Goal: Task Accomplishment & Management: Manage account settings

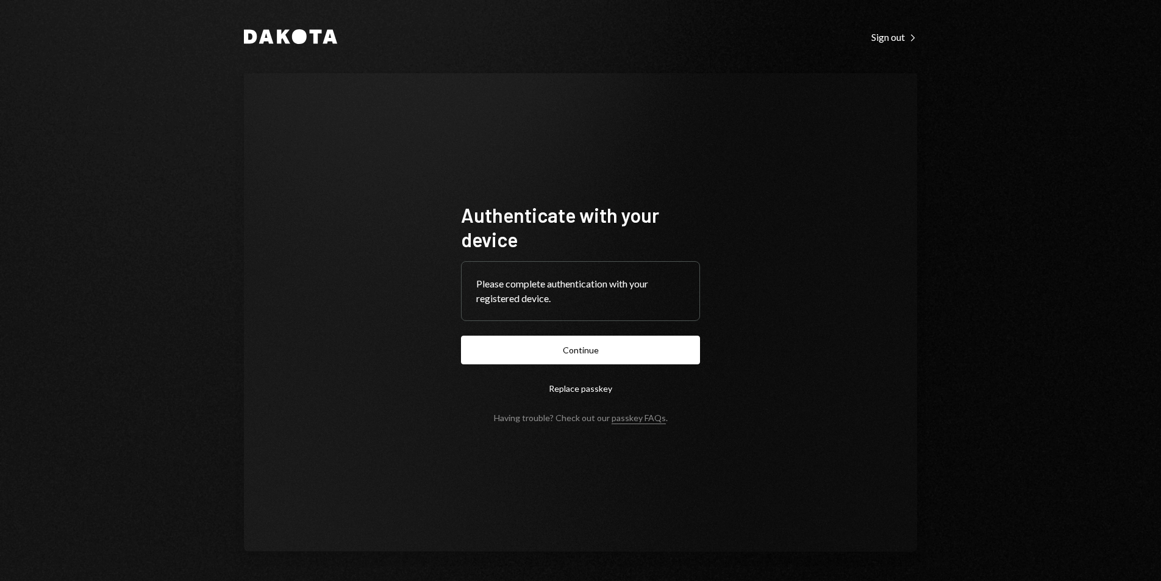
click at [616, 349] on button "Continue" at bounding box center [580, 349] width 239 height 29
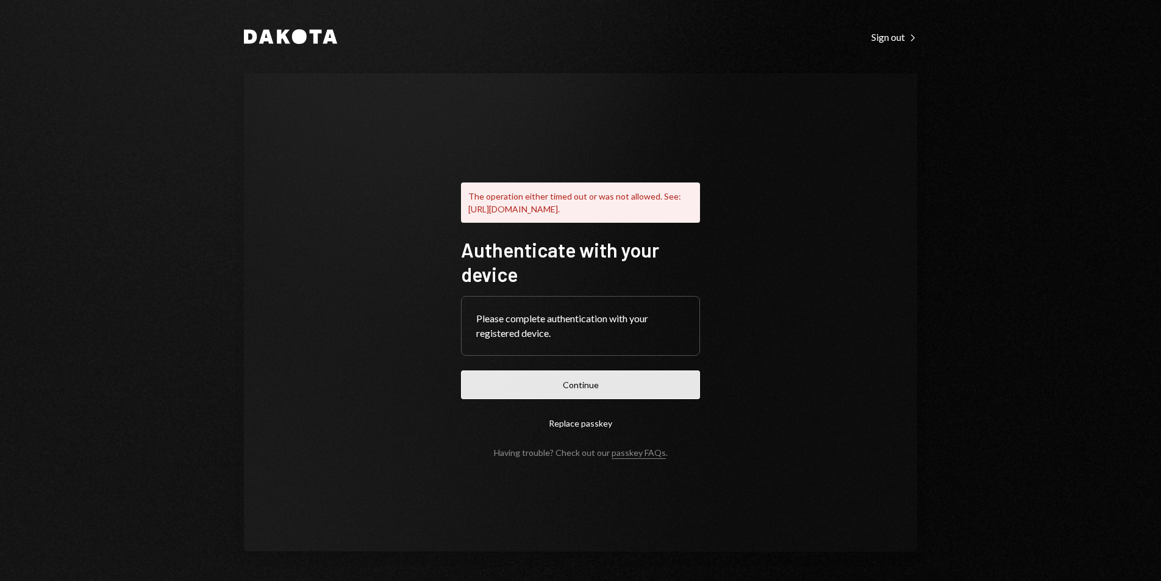
click at [625, 393] on button "Continue" at bounding box center [580, 384] width 239 height 29
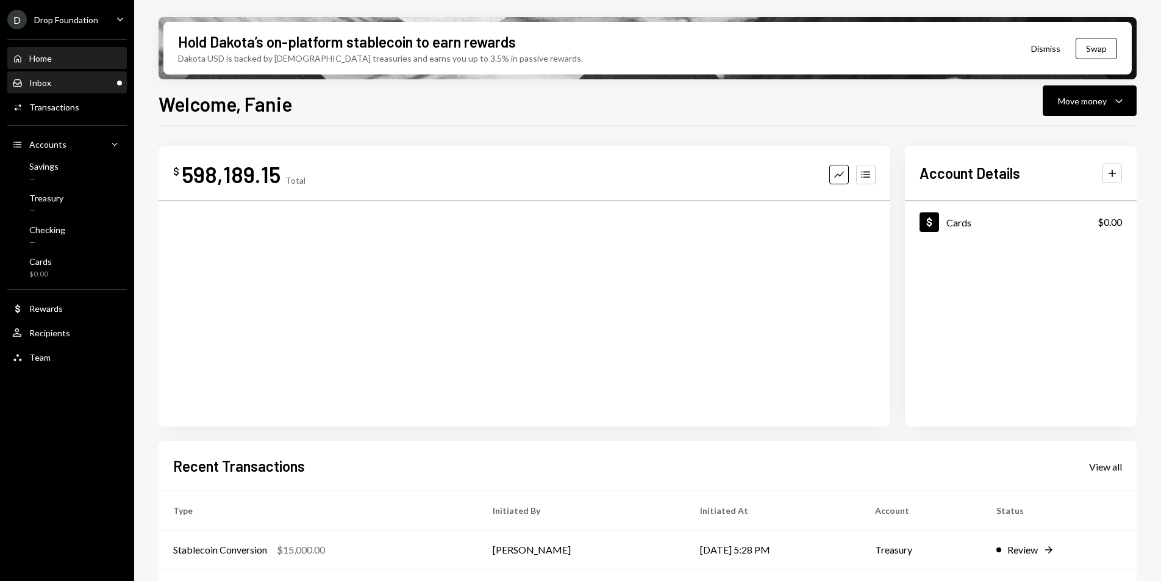
click at [65, 88] on div "Inbox Inbox" at bounding box center [67, 83] width 110 height 21
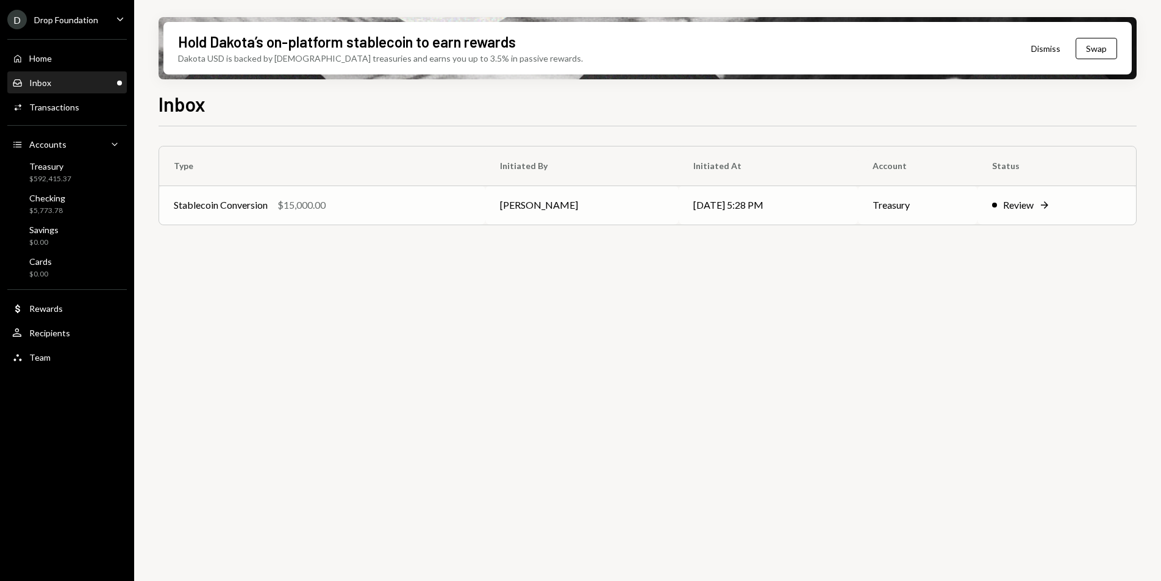
click at [506, 218] on td "[PERSON_NAME]" at bounding box center [581, 204] width 193 height 39
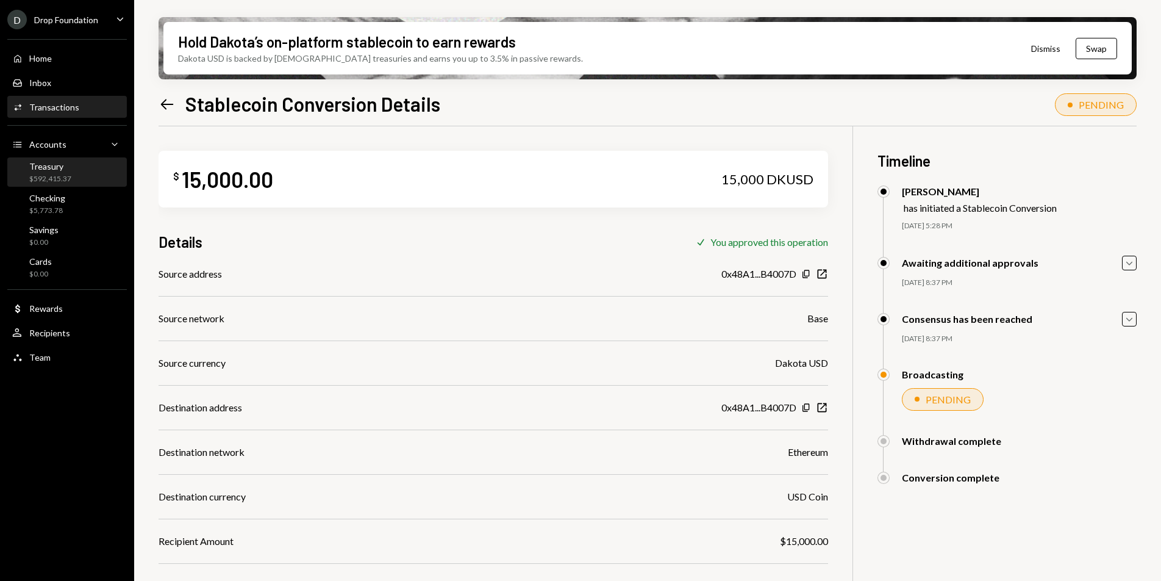
click at [62, 174] on div "$592,415.37" at bounding box center [50, 179] width 42 height 10
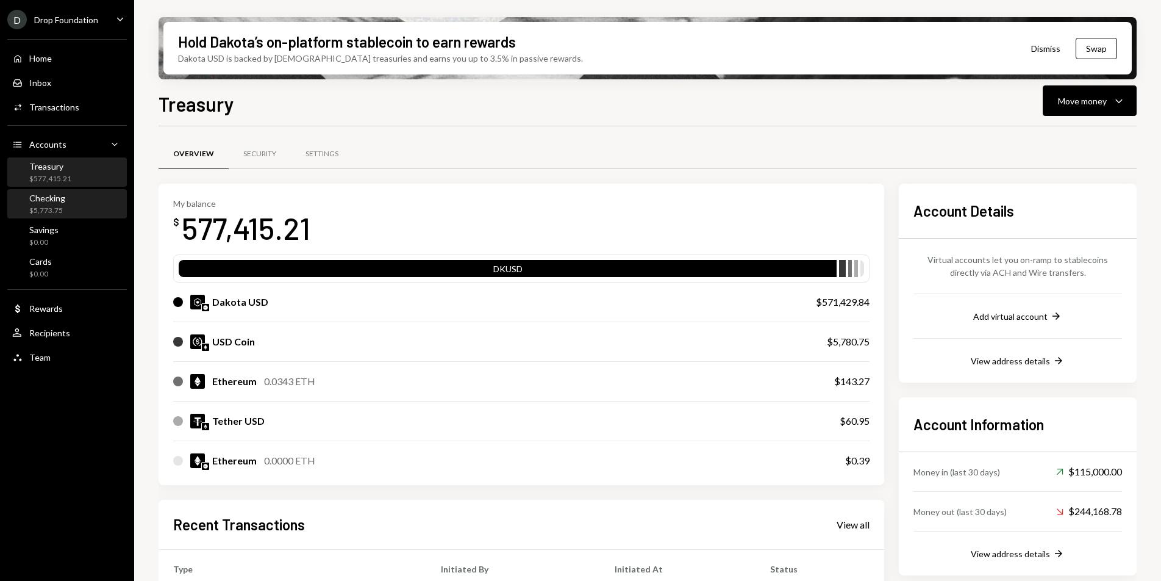
click at [70, 204] on div "Checking $5,773.75" at bounding box center [67, 204] width 110 height 23
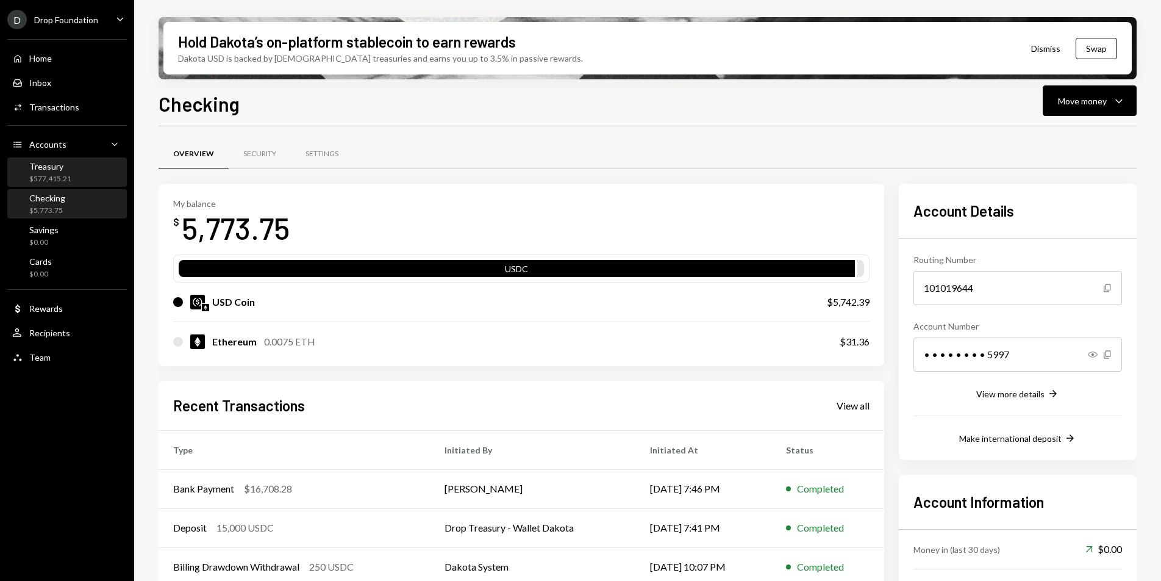
click at [79, 173] on div "Treasury $577,415.21" at bounding box center [67, 172] width 110 height 23
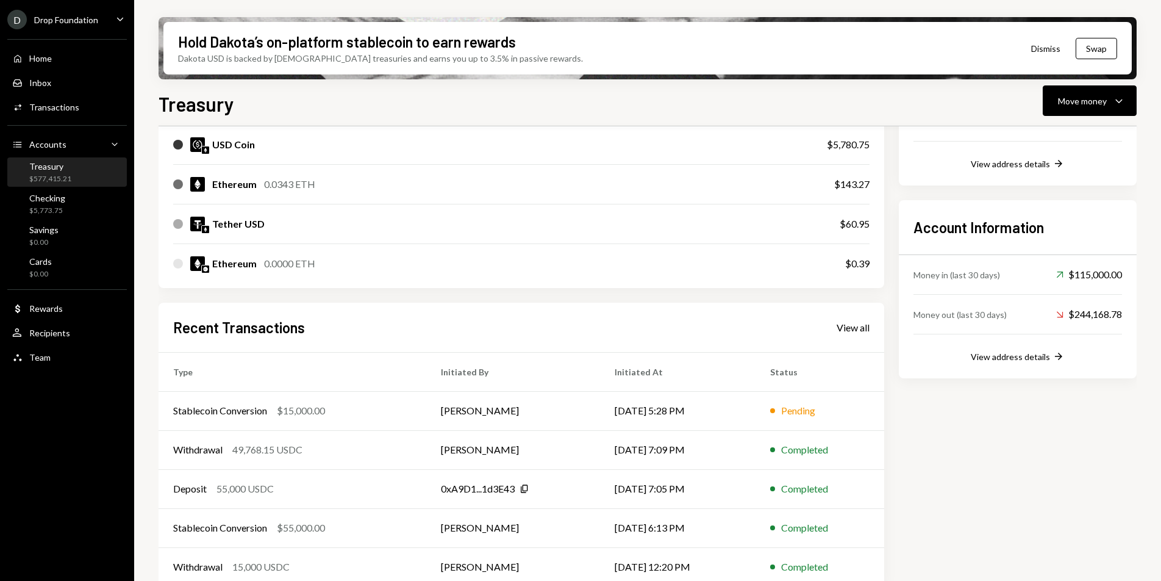
scroll to position [198, 0]
click at [323, 415] on div "$15,000.00" at bounding box center [301, 409] width 48 height 15
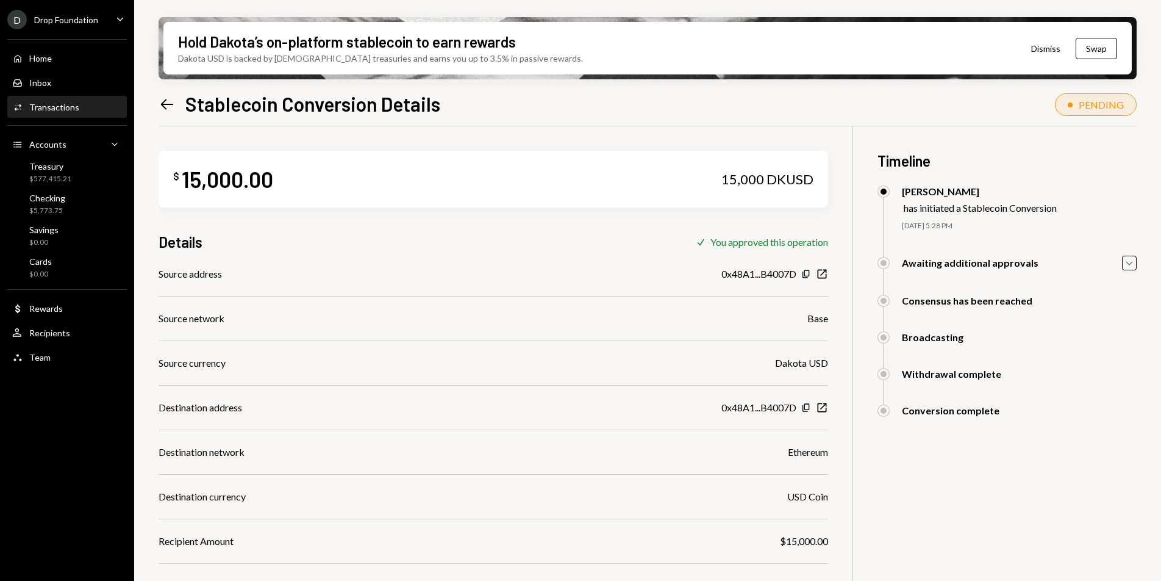
click at [956, 259] on div "Awaiting additional approvals" at bounding box center [970, 263] width 137 height 12
click at [1134, 266] on icon "Caret Down" at bounding box center [1129, 262] width 13 height 13
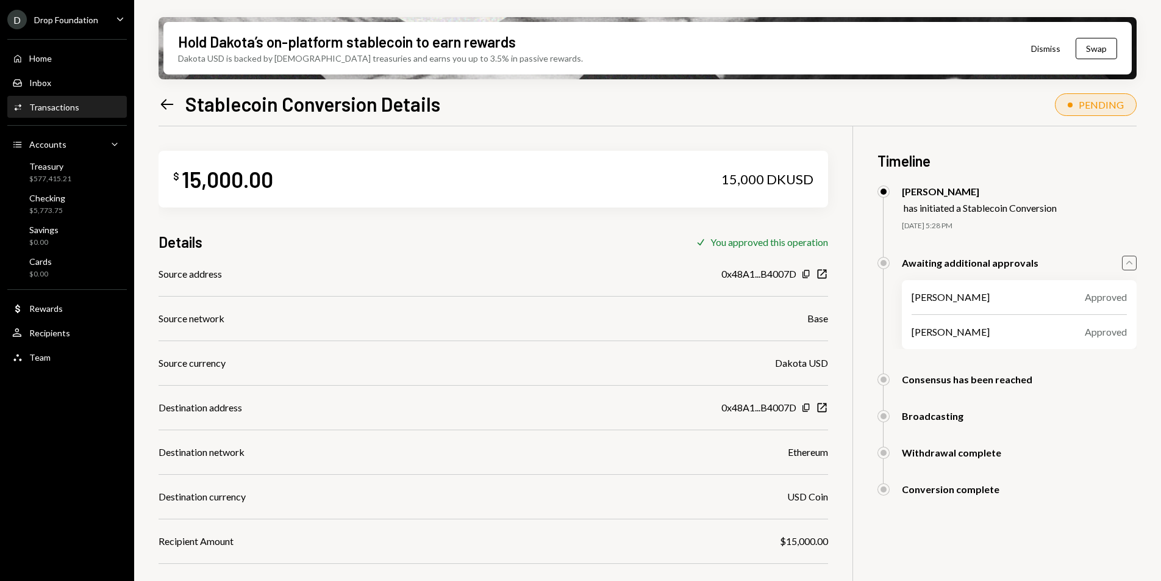
click at [1134, 266] on icon "Caret Up" at bounding box center [1129, 262] width 13 height 13
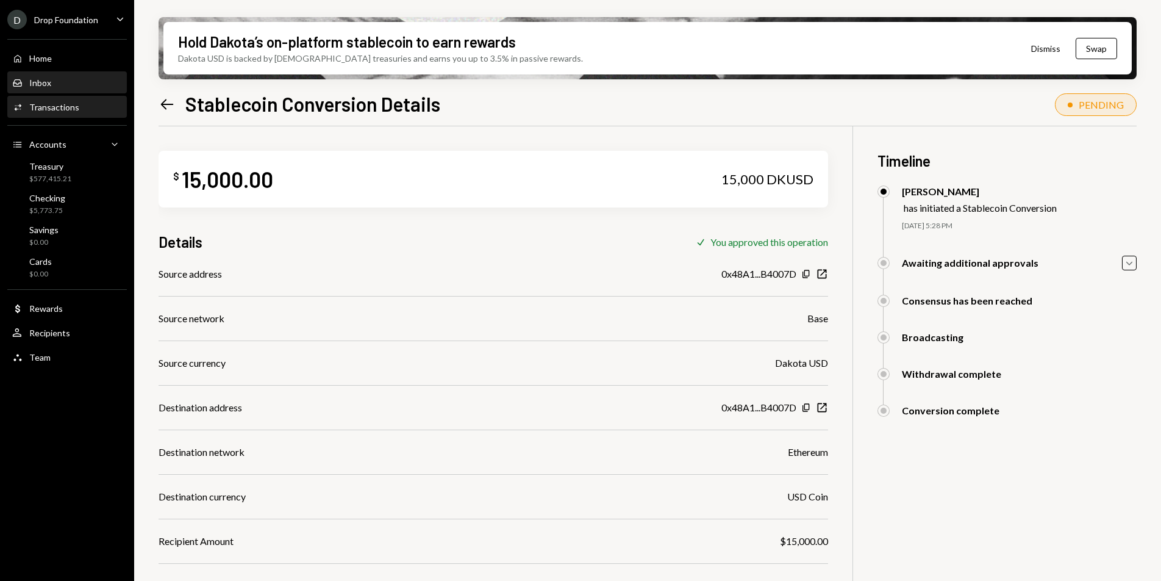
click at [61, 87] on div "Inbox Inbox" at bounding box center [67, 82] width 110 height 11
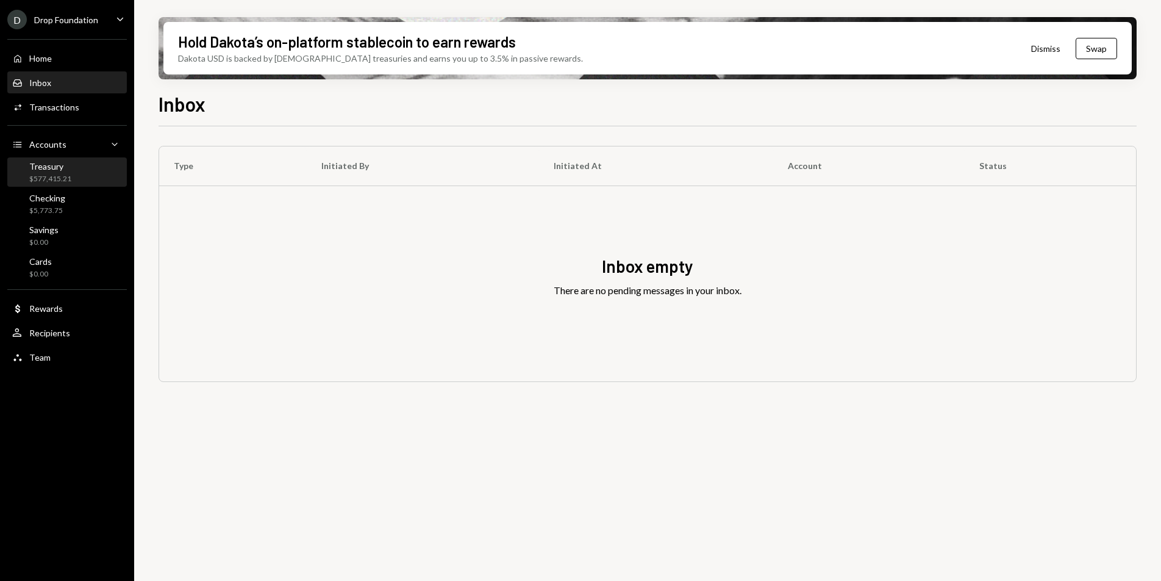
click at [45, 176] on div "$577,415.21" at bounding box center [50, 179] width 42 height 10
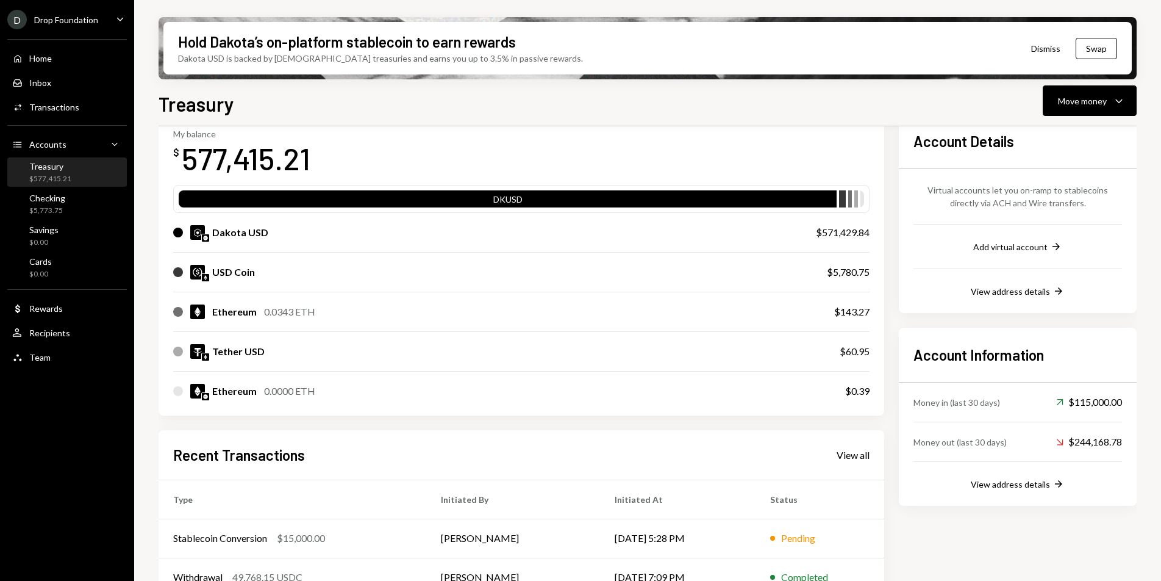
scroll to position [213, 0]
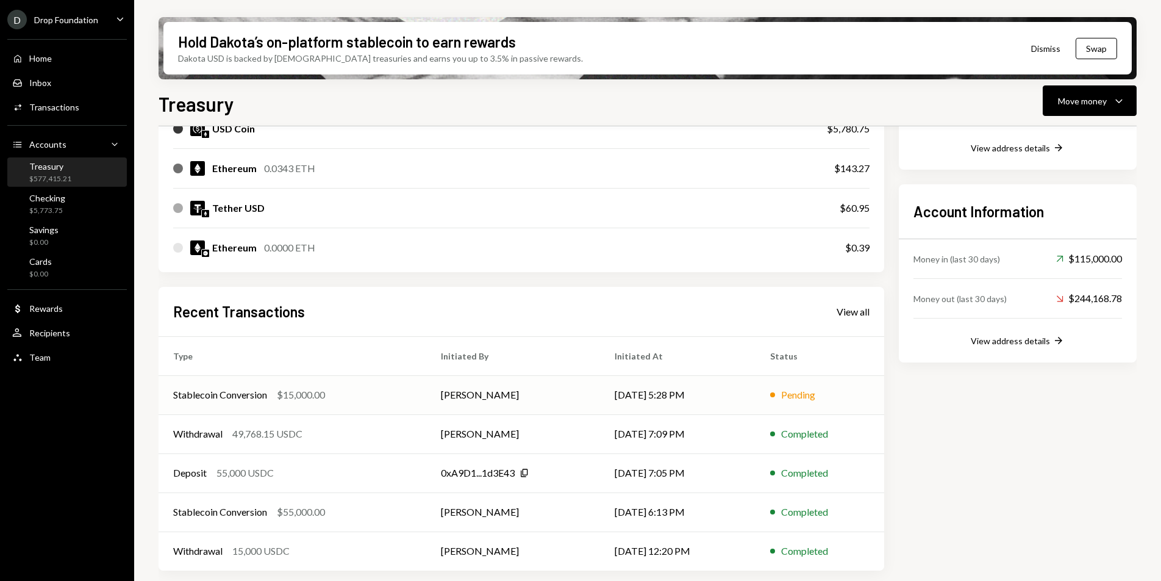
click at [321, 402] on td "Stablecoin Conversion $15,000.00" at bounding box center [293, 394] width 268 height 39
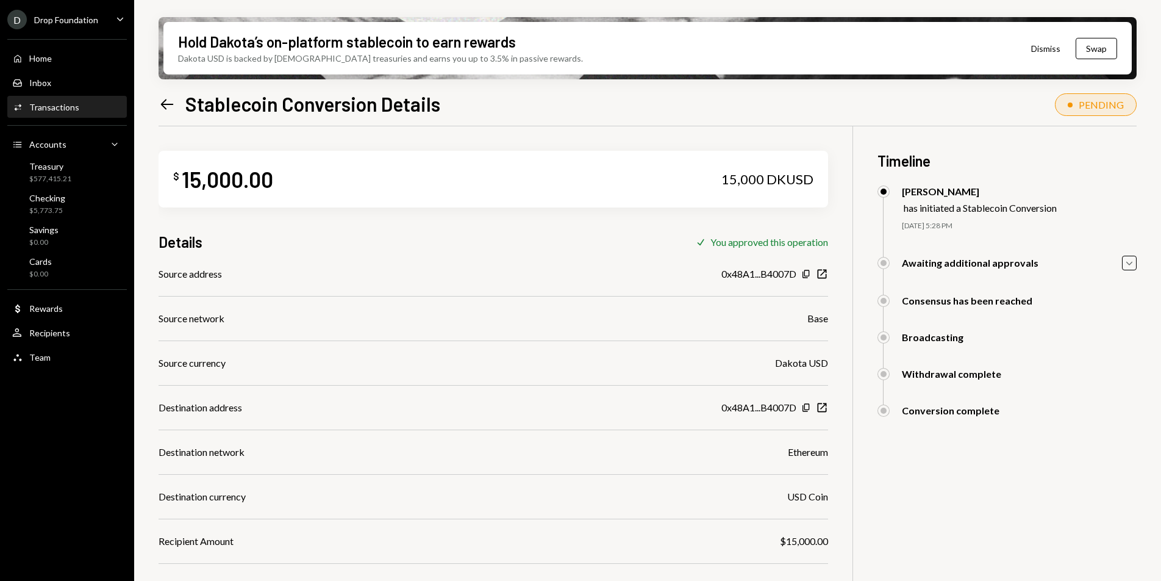
click at [1138, 262] on div "Hold Dakota’s on-platform stablecoin to earn rewards Dakota USD is backed by U.…" at bounding box center [647, 290] width 1027 height 581
click at [1129, 262] on icon "Caret Down" at bounding box center [1129, 262] width 13 height 13
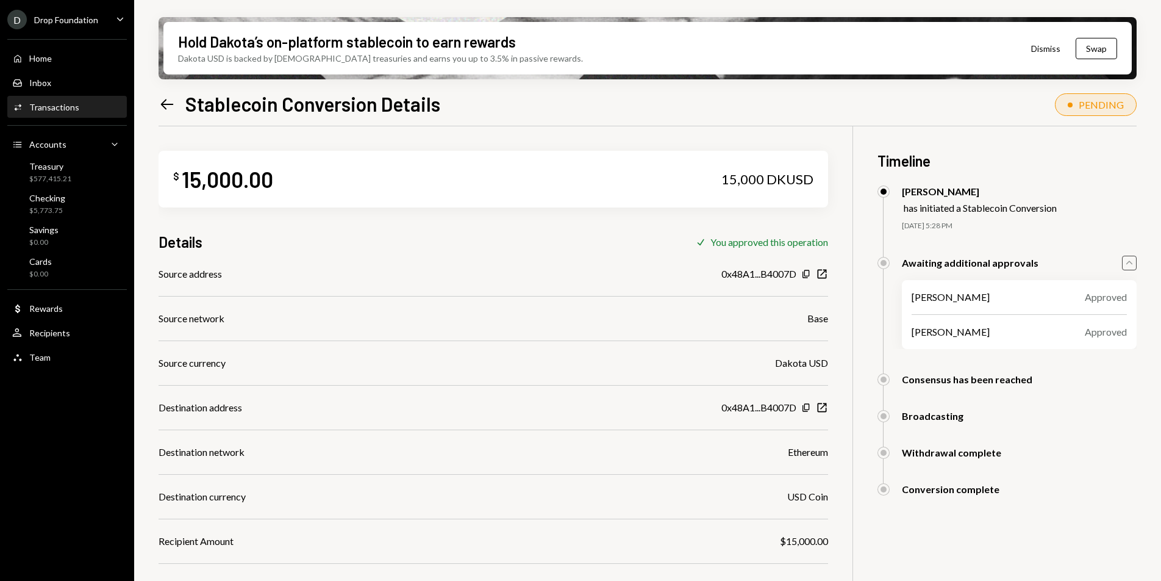
click at [1123, 250] on div "Fanie Wolmarans has initiated a Stablecoin Conversion 09/23/25 5:28 PM Fanie Wo…" at bounding box center [1007, 220] width 259 height 70
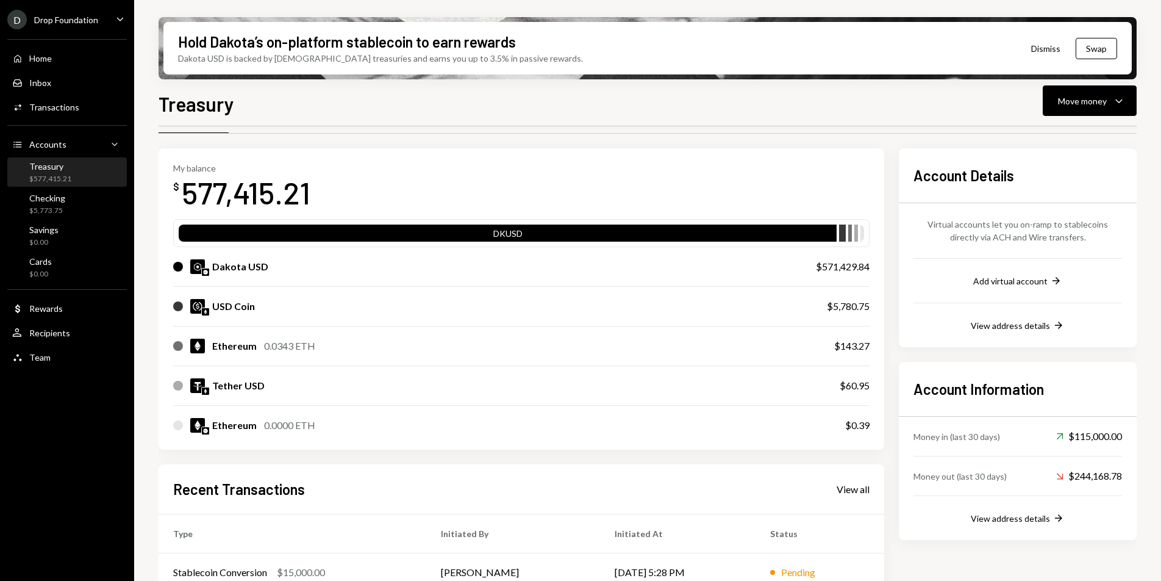
scroll to position [213, 0]
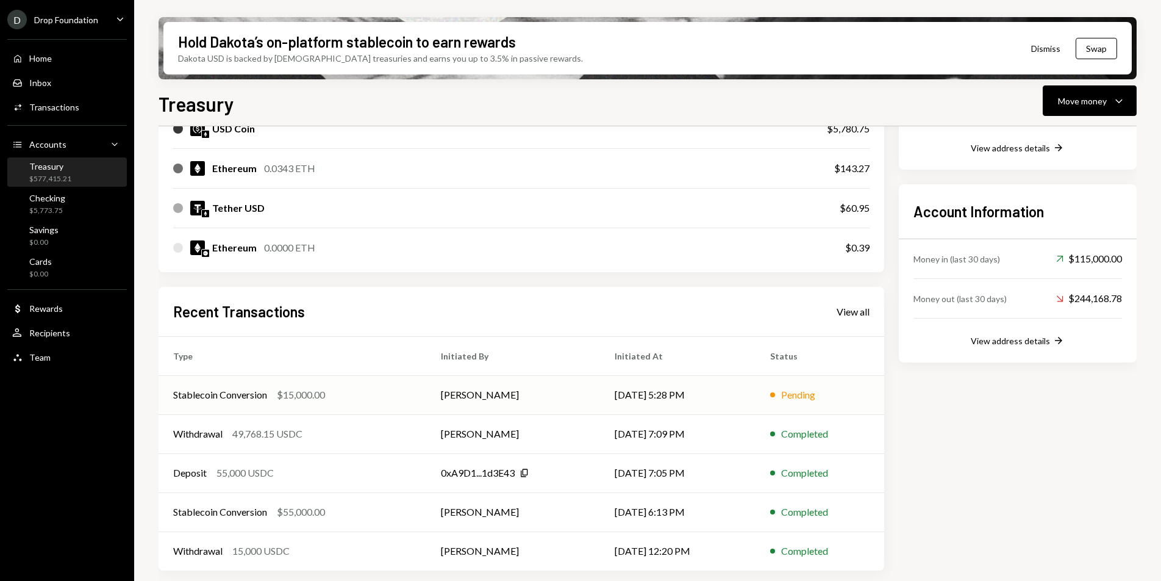
click at [420, 403] on td "Stablecoin Conversion $15,000.00" at bounding box center [293, 394] width 268 height 39
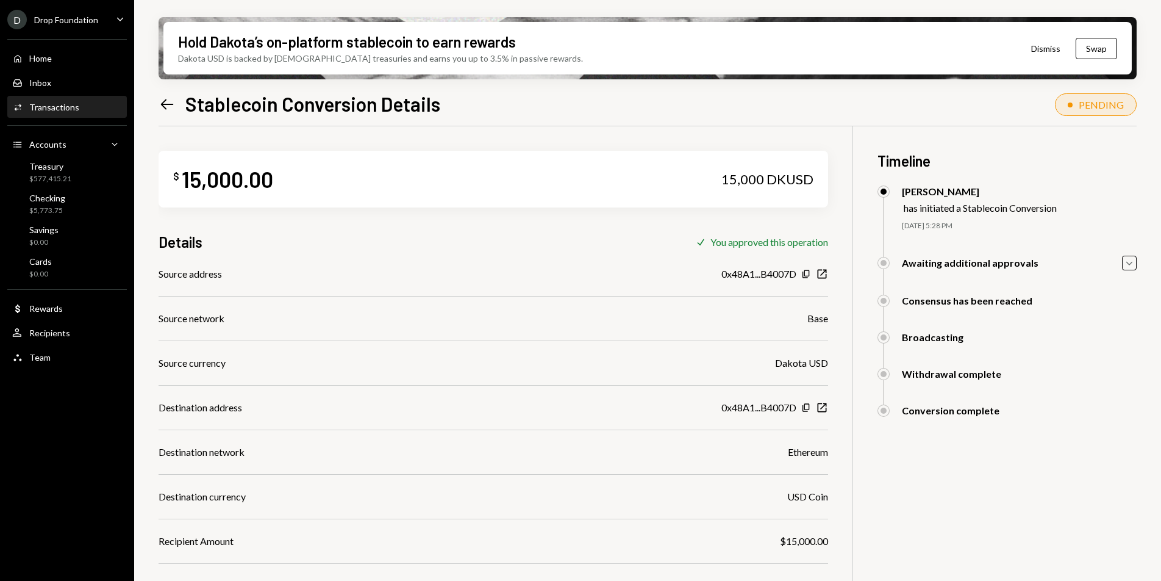
click at [168, 106] on icon "Left Arrow" at bounding box center [167, 104] width 17 height 17
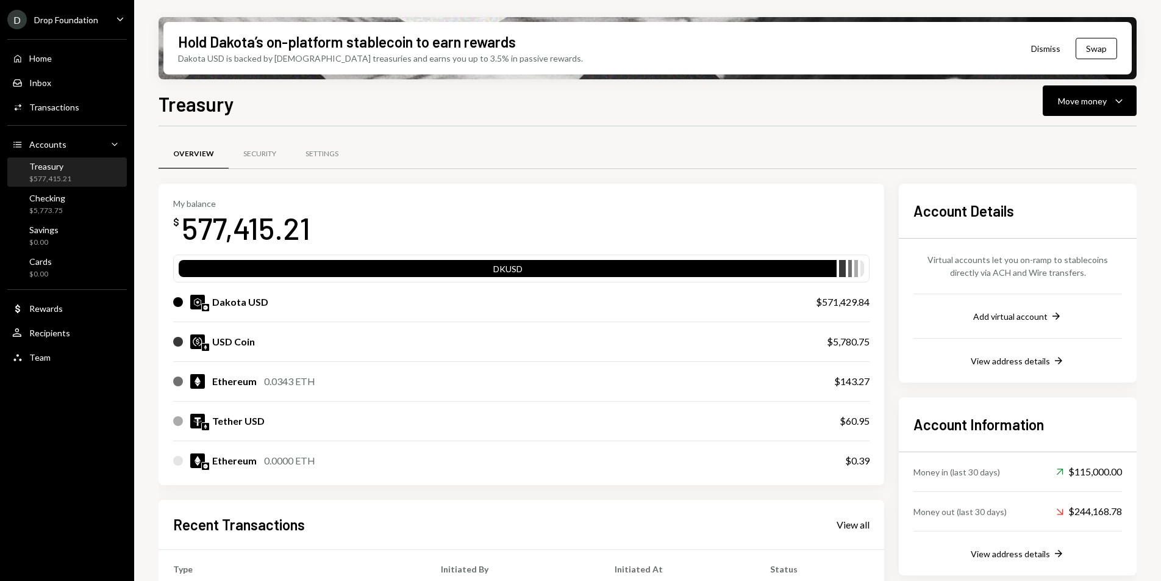
click at [419, 388] on div "Ethereum 0.0343 ETH $143.27" at bounding box center [521, 381] width 696 height 39
click at [246, 377] on div "Ethereum" at bounding box center [234, 381] width 45 height 15
click at [835, 374] on div "$143.27" at bounding box center [851, 381] width 35 height 15
click at [853, 381] on div "$143.27" at bounding box center [851, 381] width 35 height 15
click at [260, 383] on div "Ethereum 0.0343 ETH" at bounding box center [263, 381] width 103 height 15
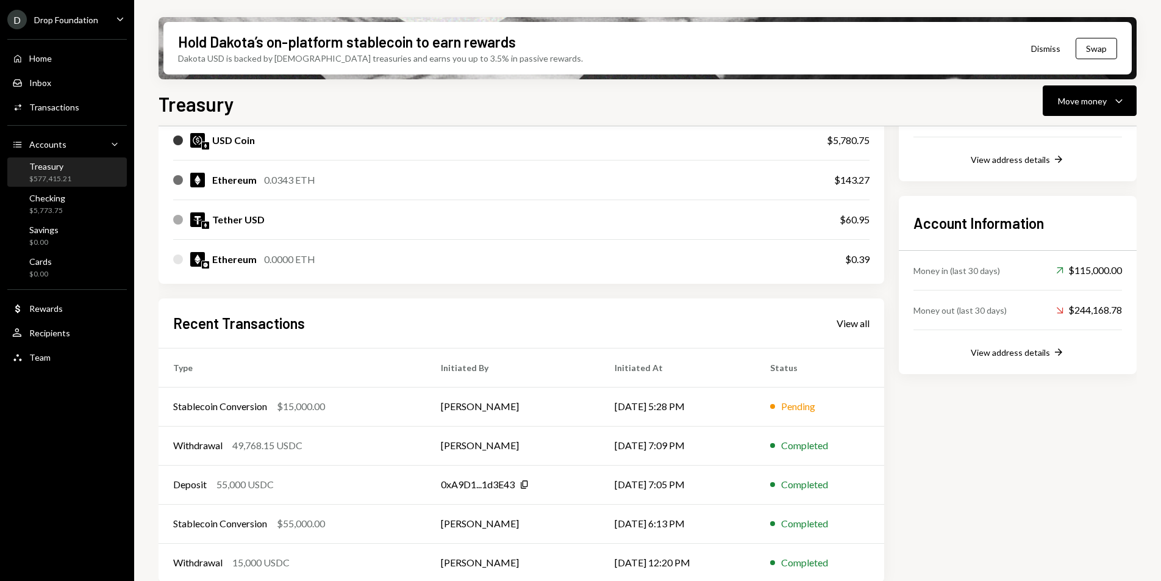
scroll to position [213, 0]
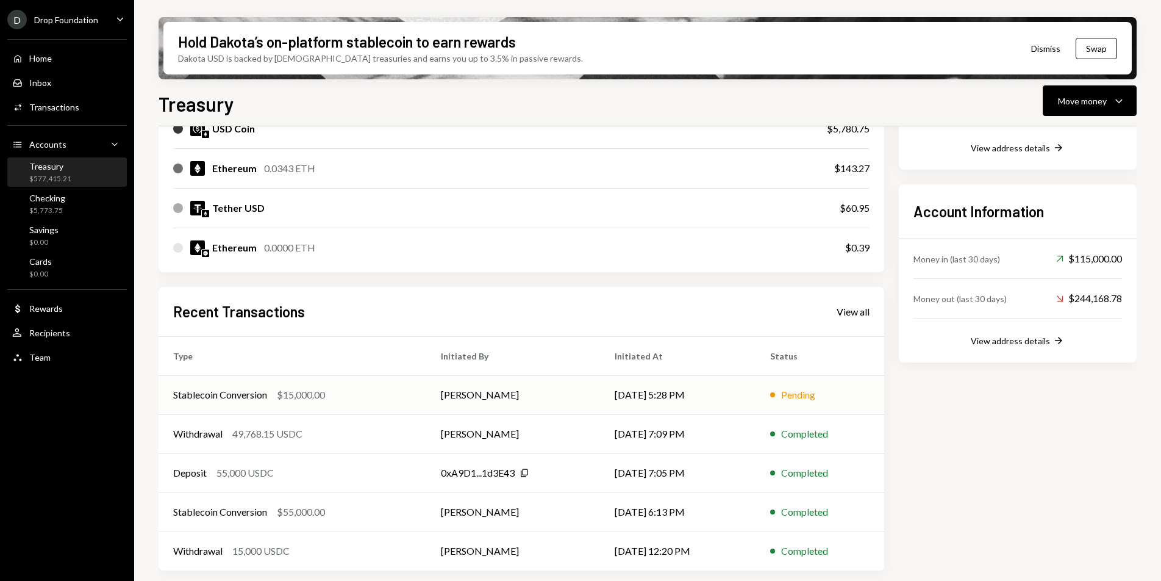
click at [410, 395] on td "Stablecoin Conversion $15,000.00" at bounding box center [293, 394] width 268 height 39
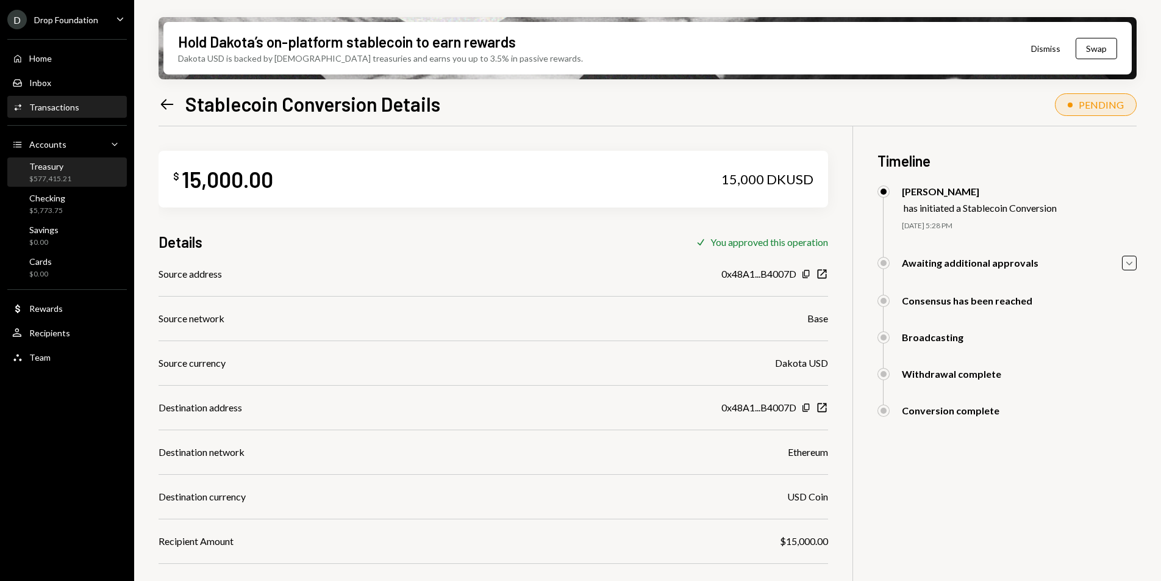
click at [65, 174] on div "$577,415.21" at bounding box center [50, 179] width 42 height 10
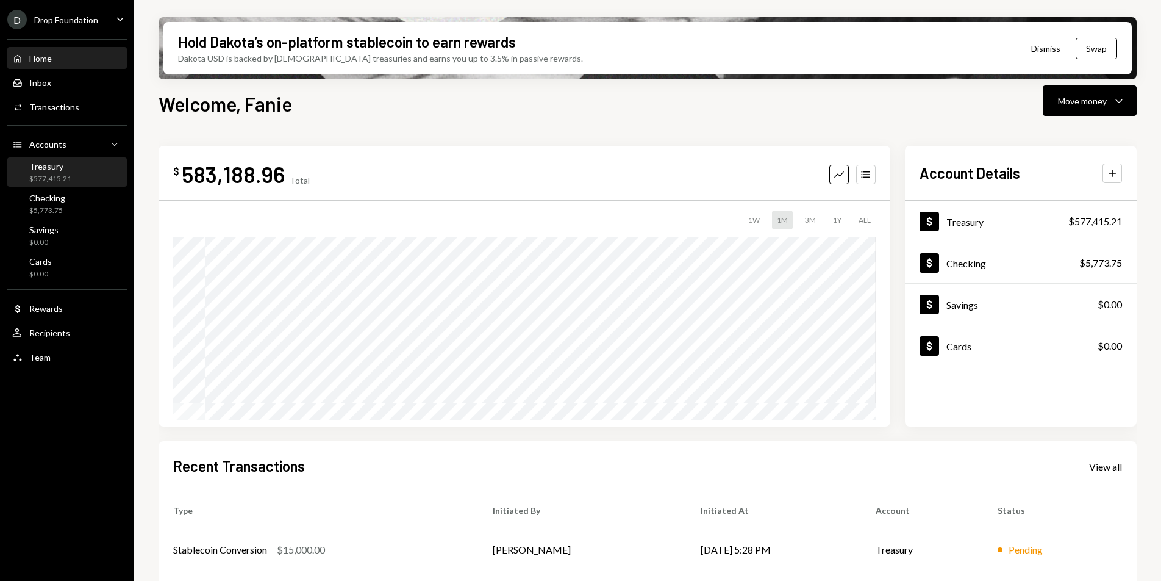
click at [64, 174] on div "$577,415.21" at bounding box center [50, 179] width 42 height 10
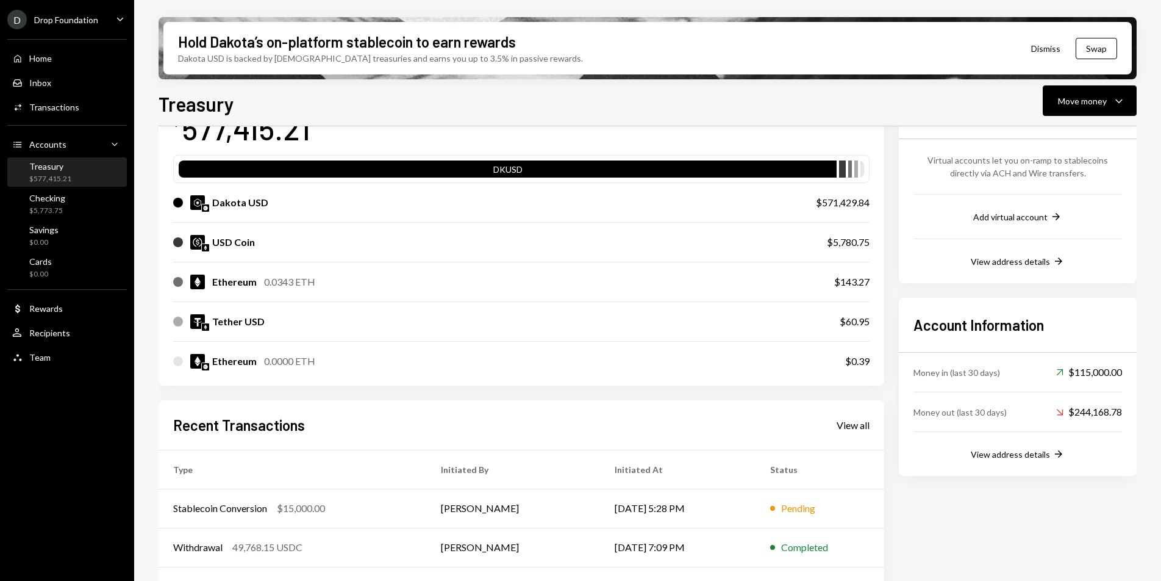
scroll to position [213, 0]
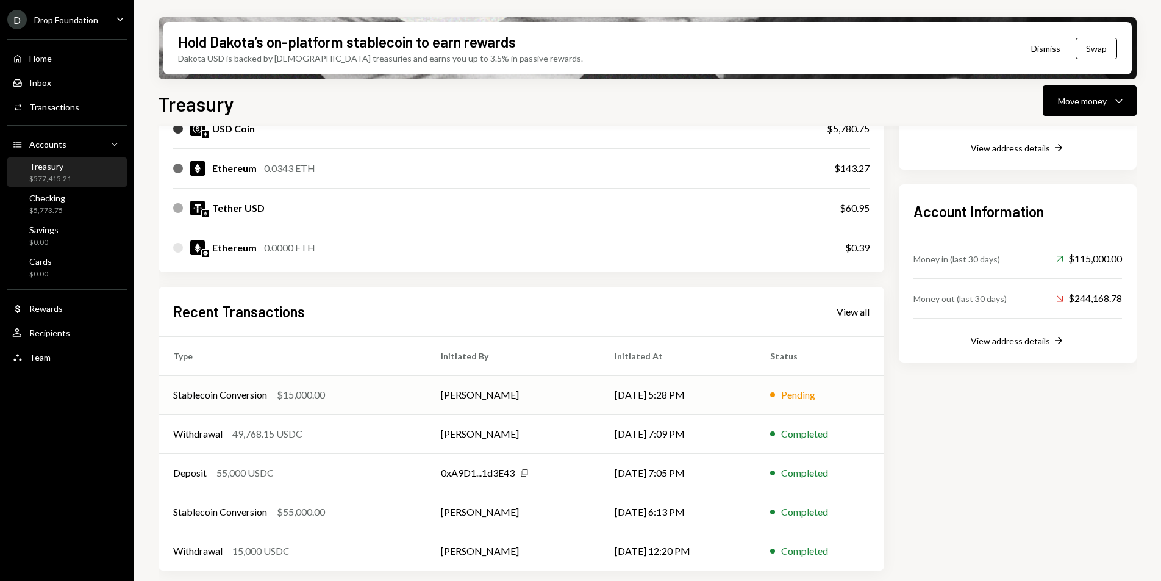
click at [404, 404] on td "Stablecoin Conversion $15,000.00" at bounding box center [293, 394] width 268 height 39
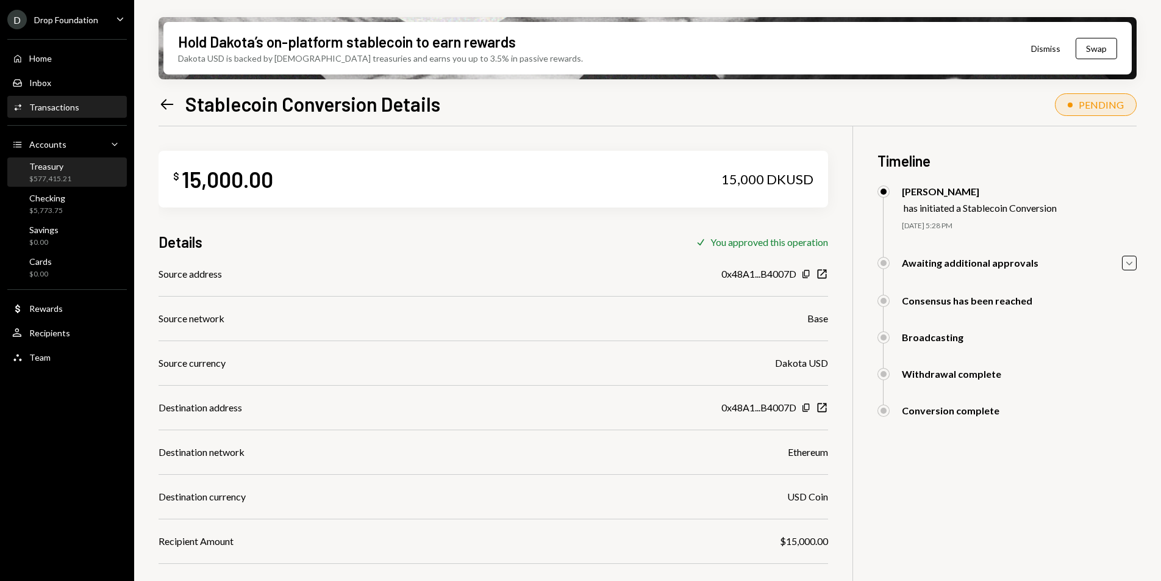
click at [43, 179] on div "$577,415.21" at bounding box center [50, 179] width 42 height 10
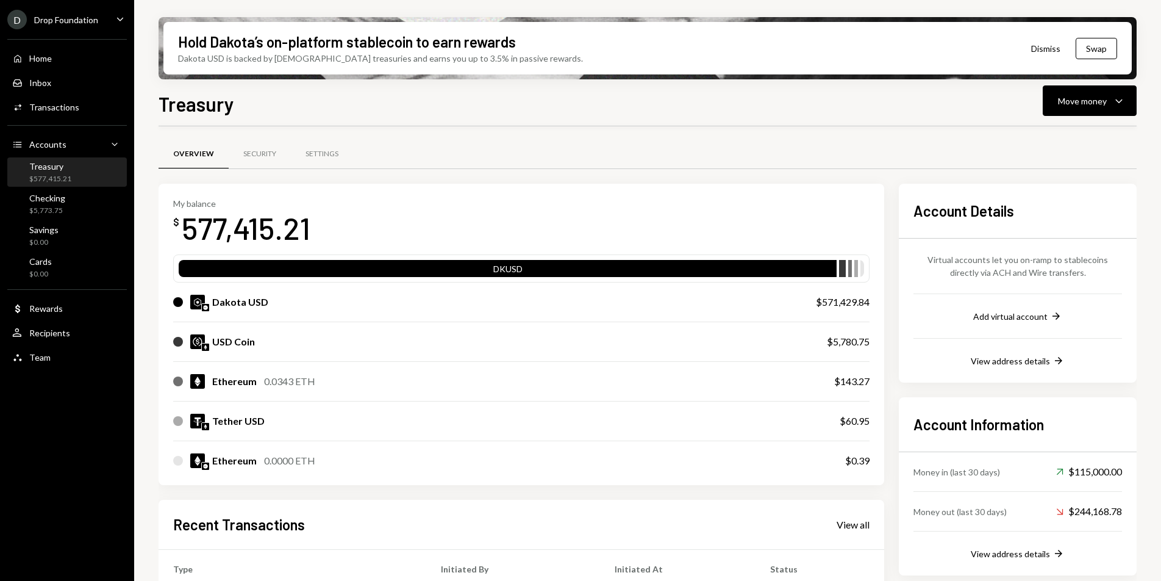
scroll to position [213, 0]
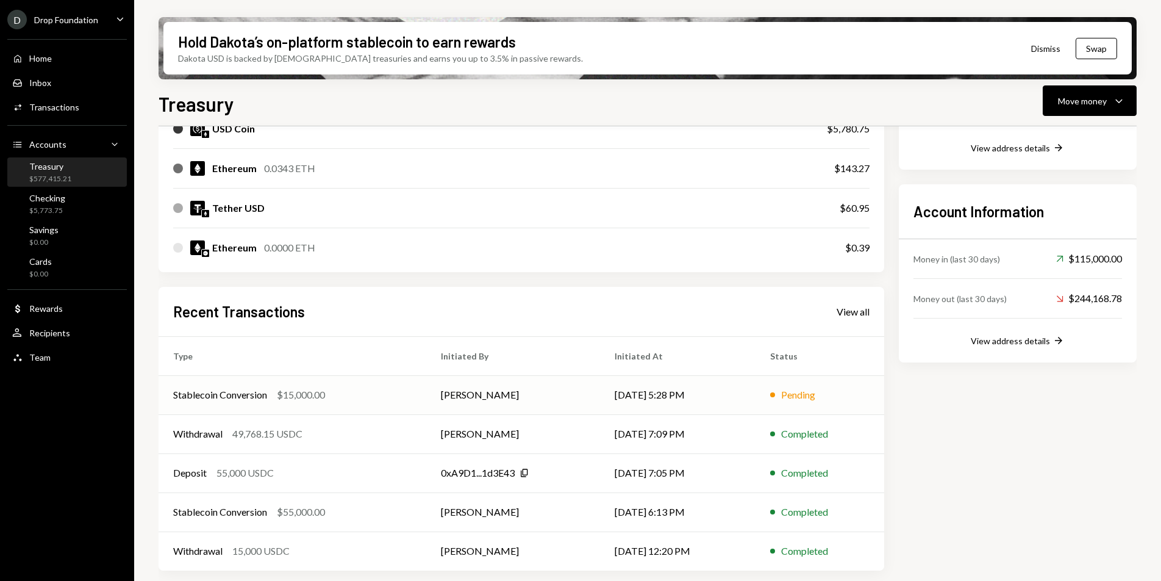
click at [338, 407] on td "Stablecoin Conversion $15,000.00" at bounding box center [293, 394] width 268 height 39
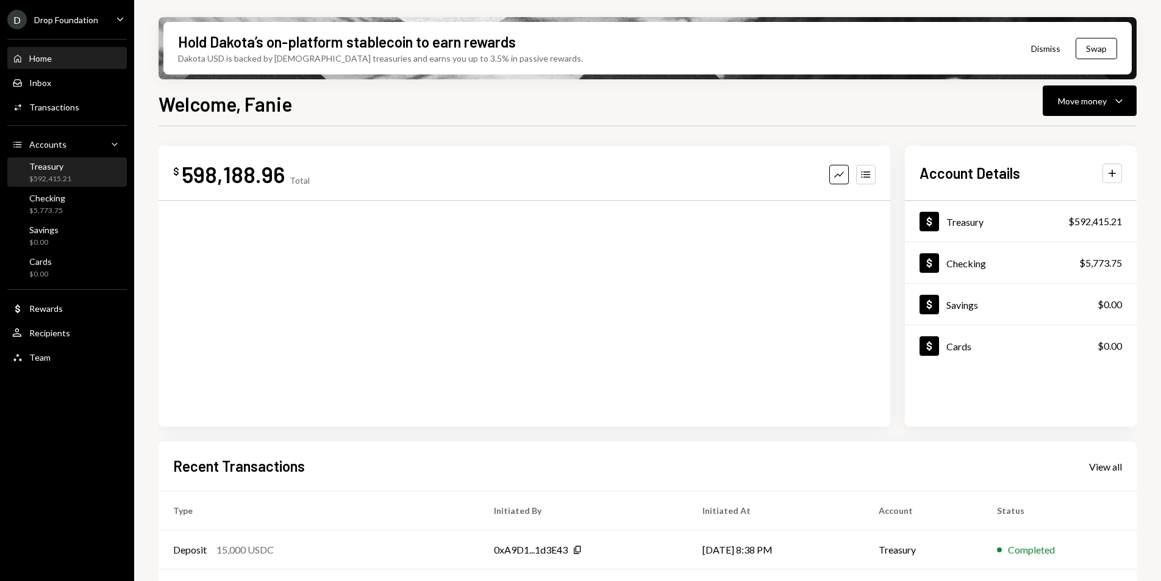
click at [70, 170] on div "Treasury" at bounding box center [50, 166] width 42 height 10
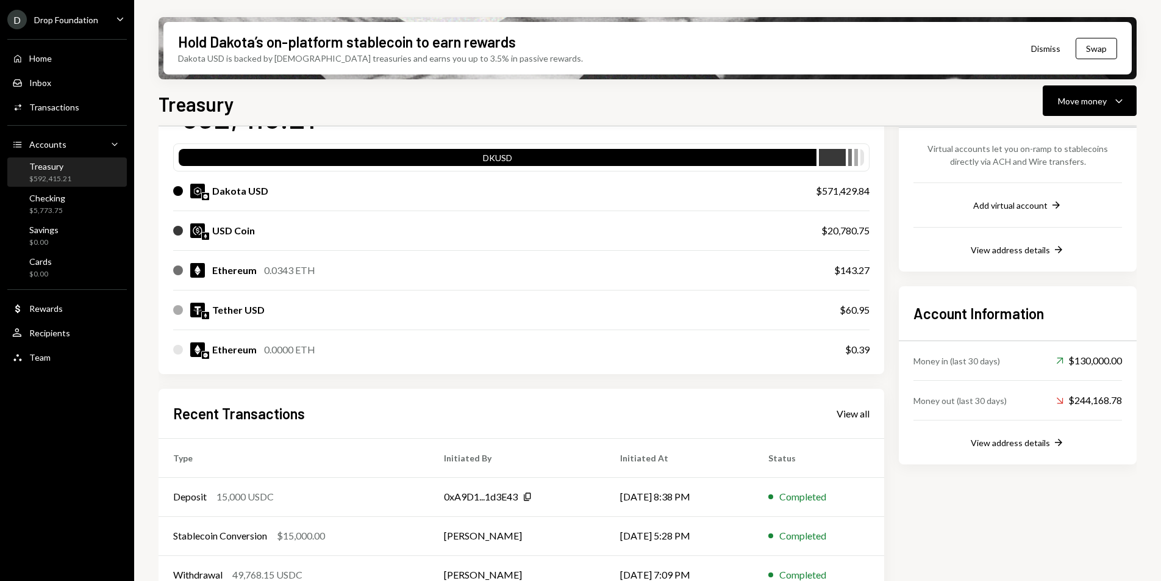
scroll to position [118, 0]
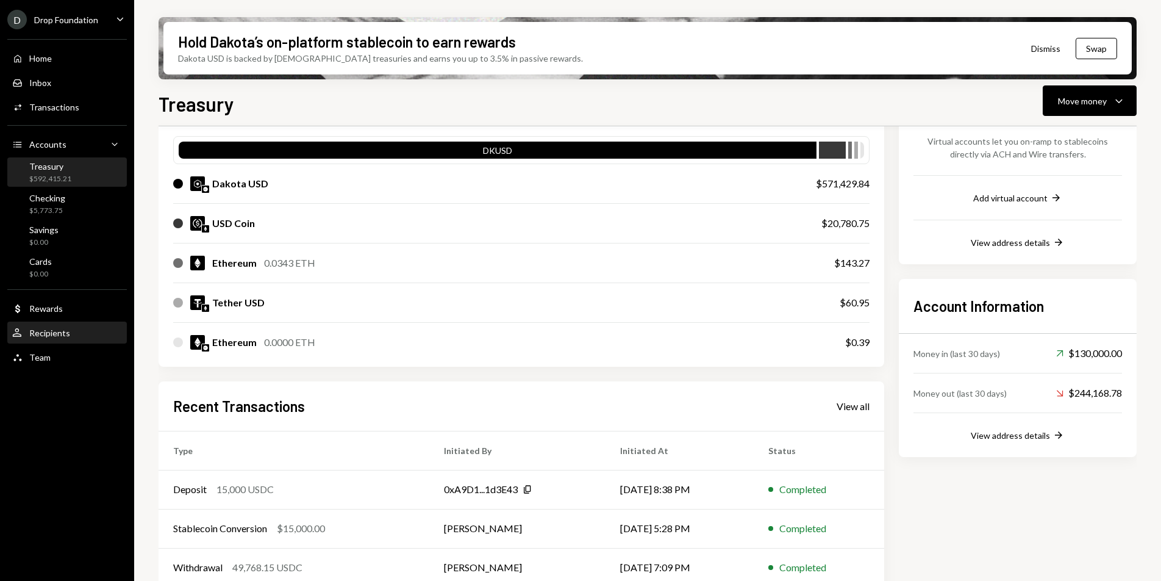
click at [61, 328] on div "Recipients" at bounding box center [49, 332] width 41 height 10
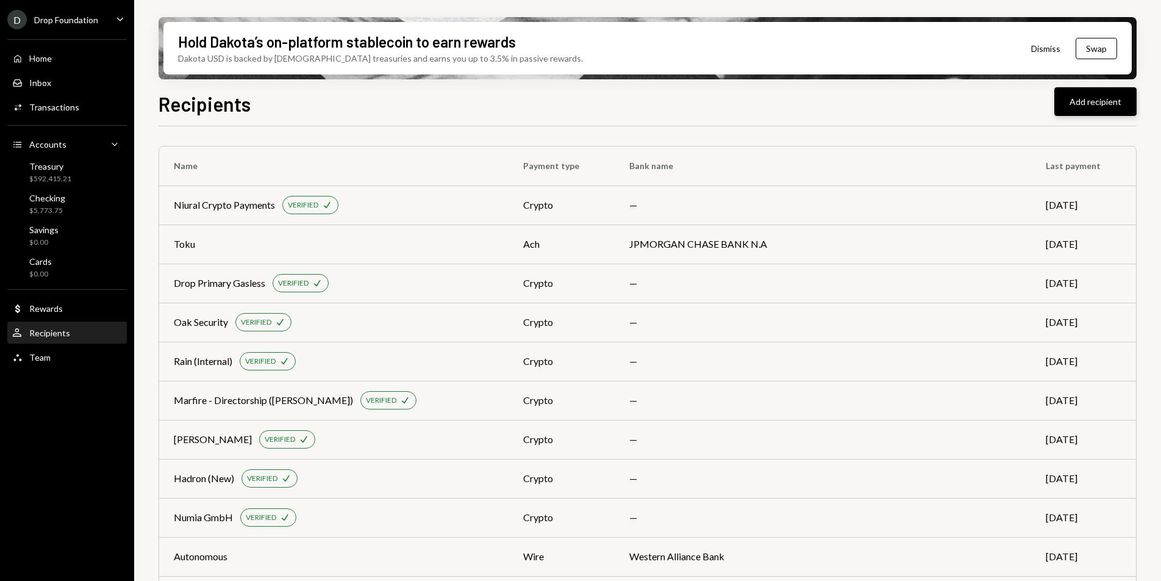
click at [1100, 107] on button "Add recipient" at bounding box center [1095, 101] width 82 height 29
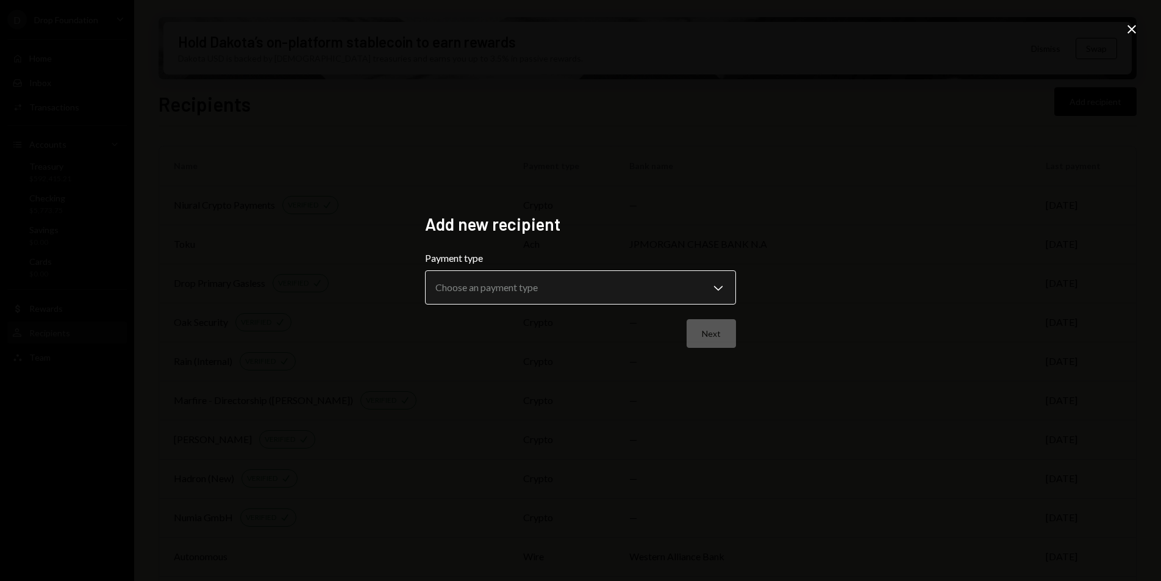
click at [669, 283] on body "D Drop Foundation Caret Down Home Home Inbox Inbox Activities Transactions Acco…" at bounding box center [580, 290] width 1161 height 581
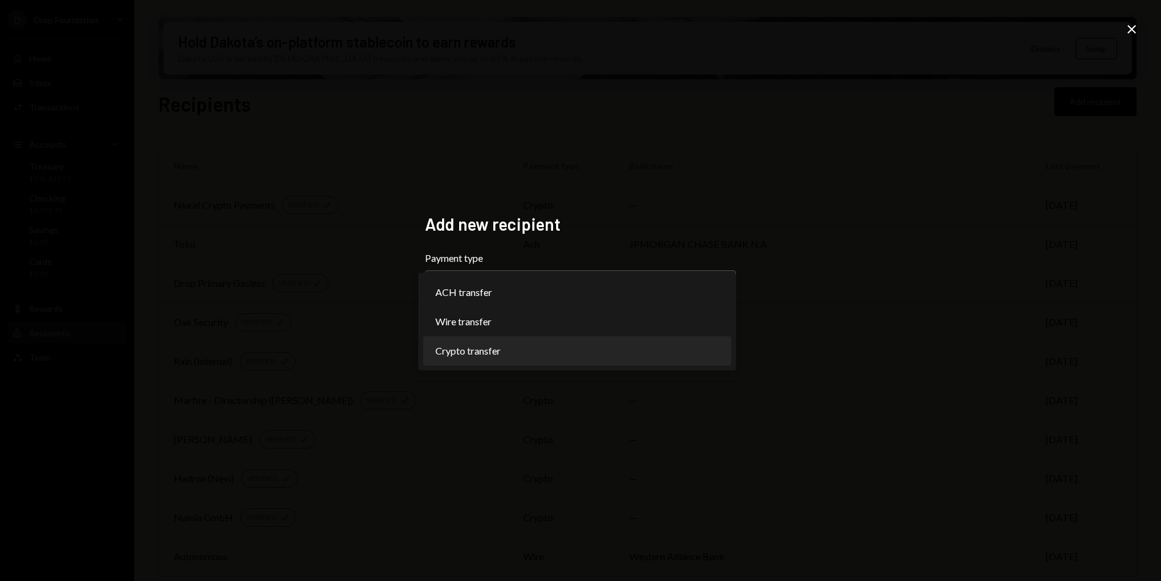
select select "******"
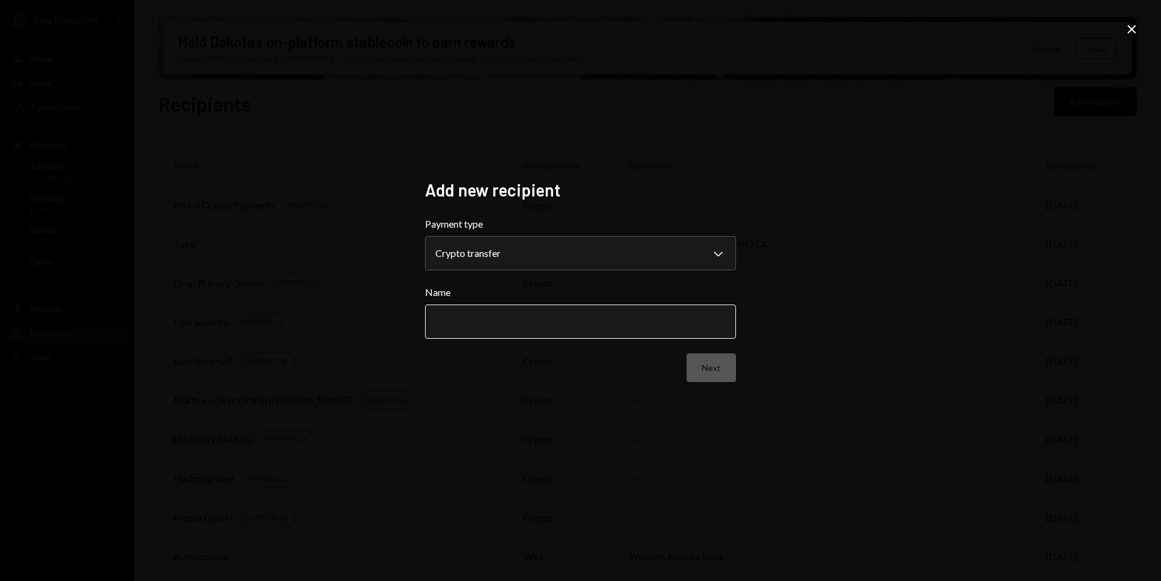
click at [505, 316] on input "Name" at bounding box center [580, 321] width 311 height 34
type input "**********"
click at [698, 367] on button "Next" at bounding box center [711, 367] width 49 height 29
click at [583, 264] on body "D Drop Foundation Caret Down Home Home Inbox Inbox Activities Transactions Acco…" at bounding box center [580, 290] width 1161 height 581
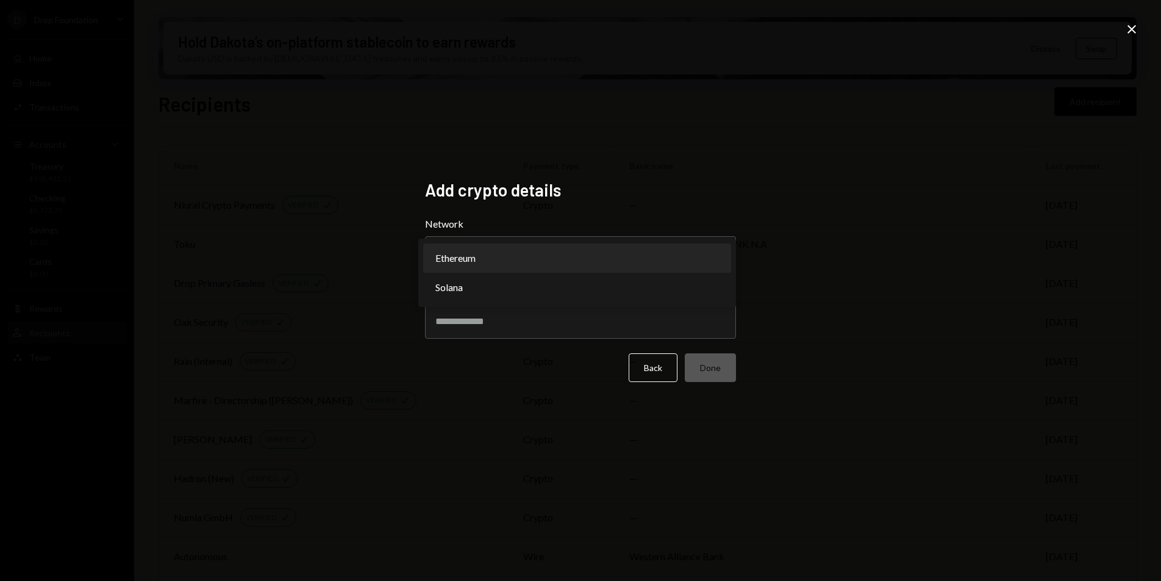
select select "**********"
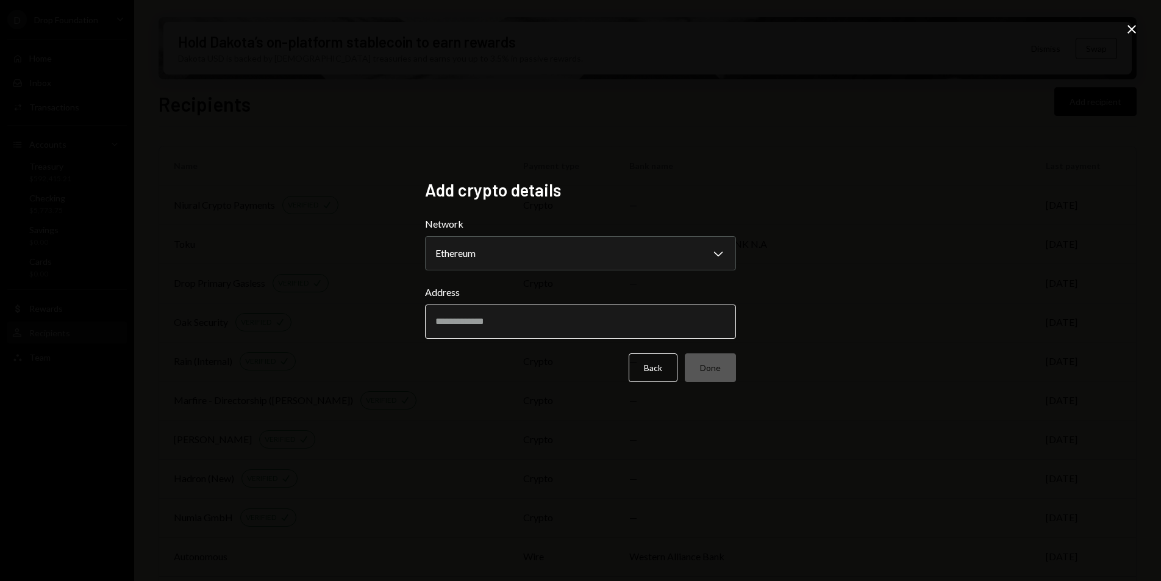
click at [513, 322] on input "Address" at bounding box center [580, 321] width 311 height 34
paste input "**********"
type input "**********"
drag, startPoint x: 518, startPoint y: 325, endPoint x: 428, endPoint y: 326, distance: 90.3
click at [428, 326] on input "**********" at bounding box center [580, 321] width 311 height 34
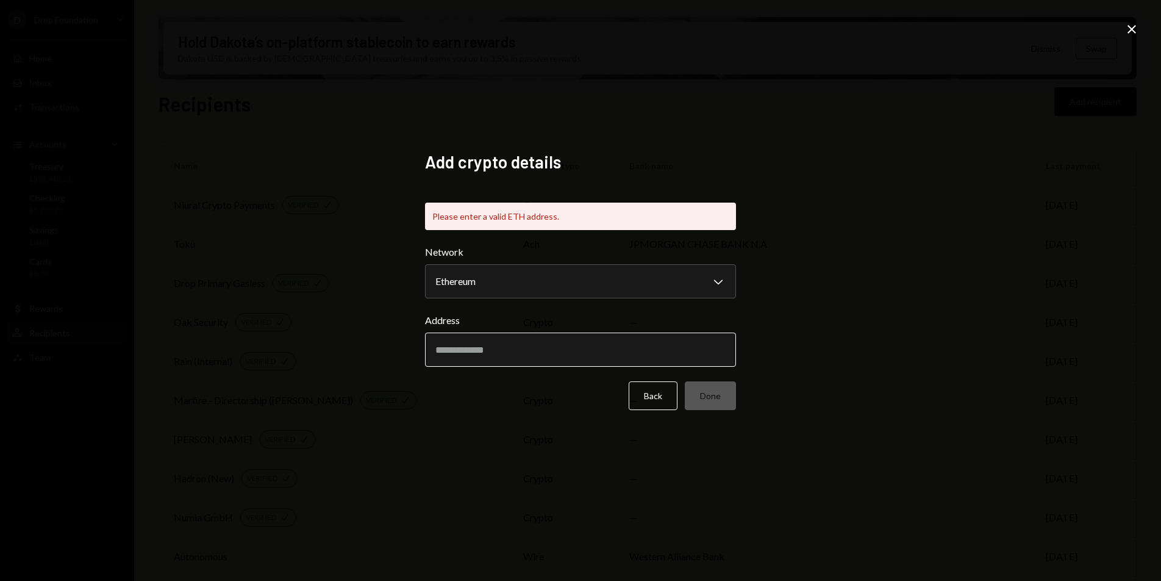
click at [454, 352] on input "Address" at bounding box center [580, 349] width 311 height 34
paste input "**********"
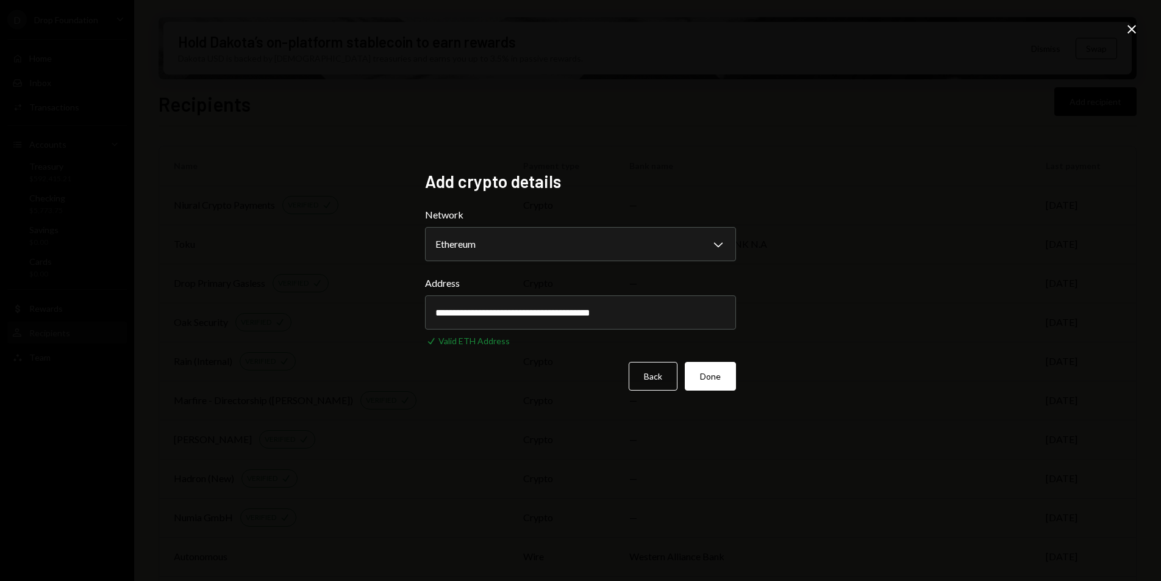
type input "**********"
click at [781, 320] on div "**********" at bounding box center [580, 290] width 1161 height 581
click at [719, 371] on button "Done" at bounding box center [710, 376] width 51 height 29
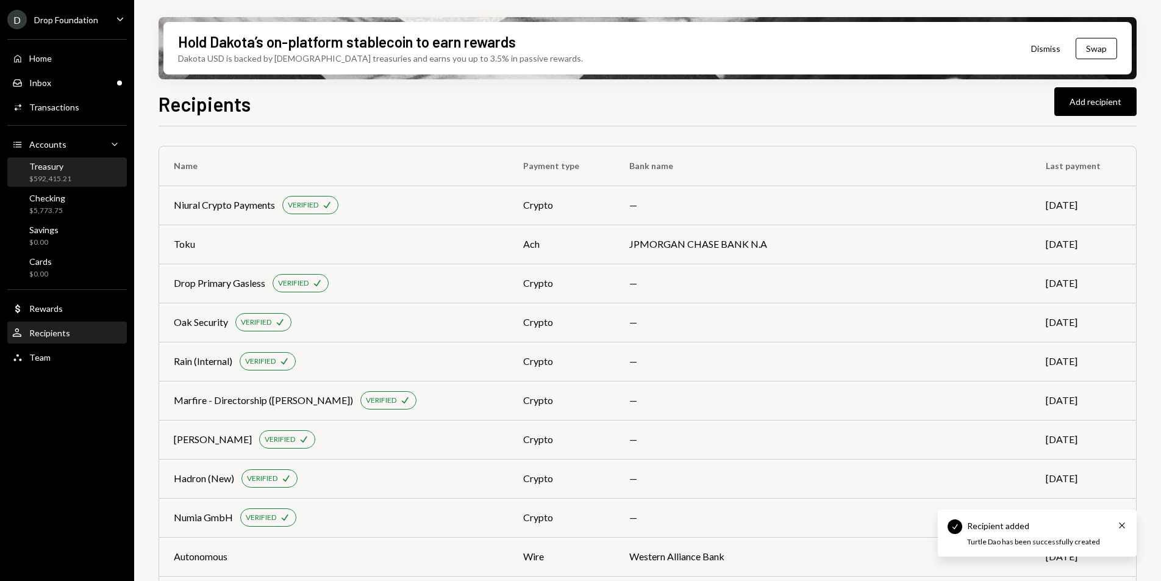
click at [71, 179] on div "Treasury $592,415.21" at bounding box center [67, 172] width 110 height 23
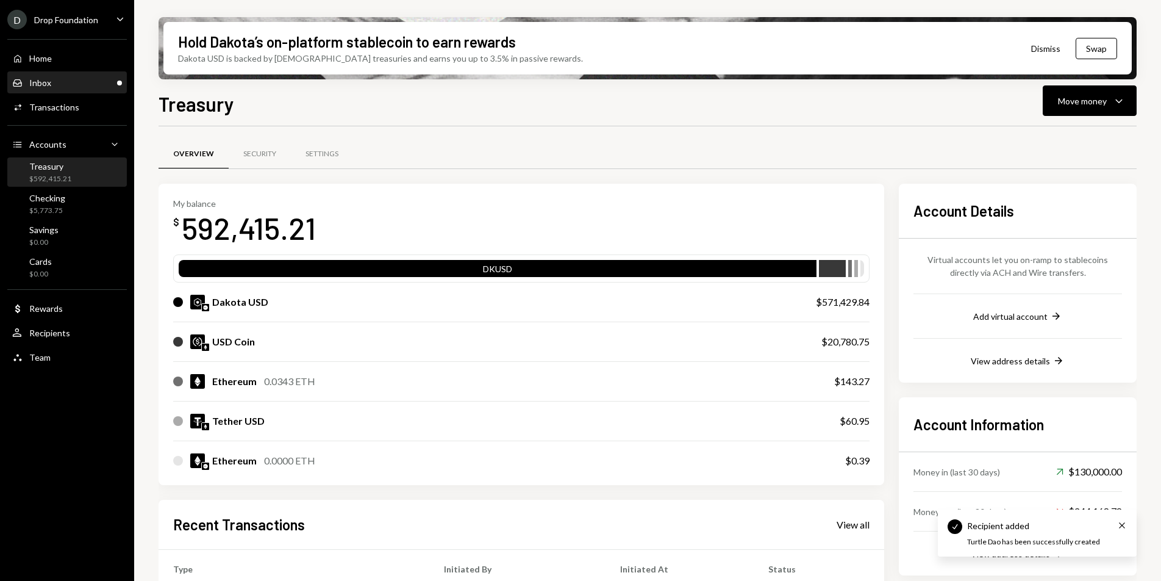
click at [59, 79] on div "Inbox Inbox" at bounding box center [67, 82] width 110 height 11
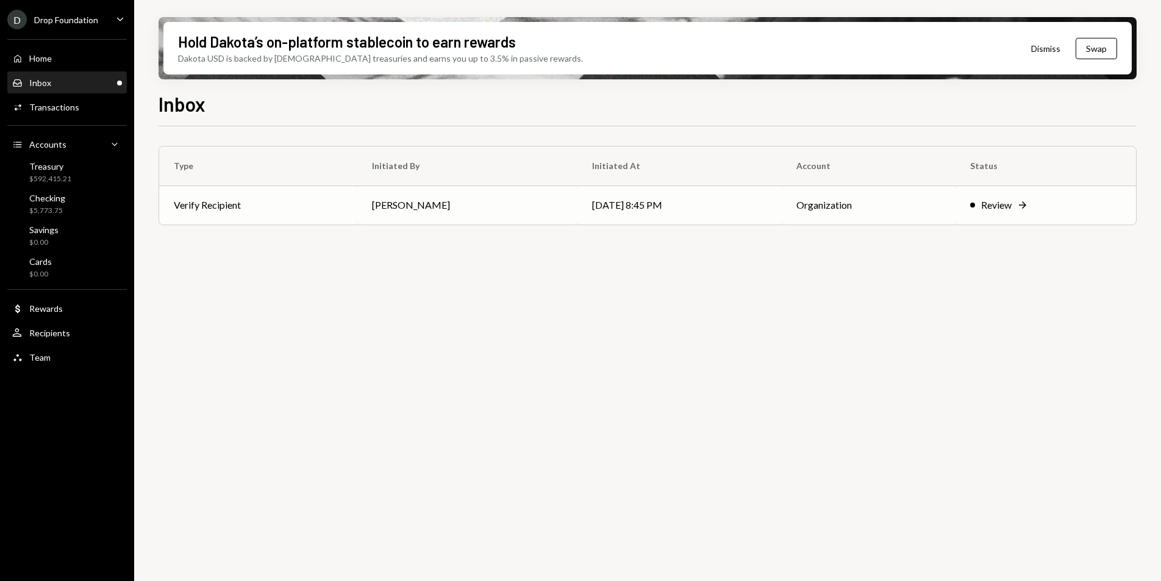
click at [235, 212] on td "Verify Recipient" at bounding box center [258, 204] width 198 height 39
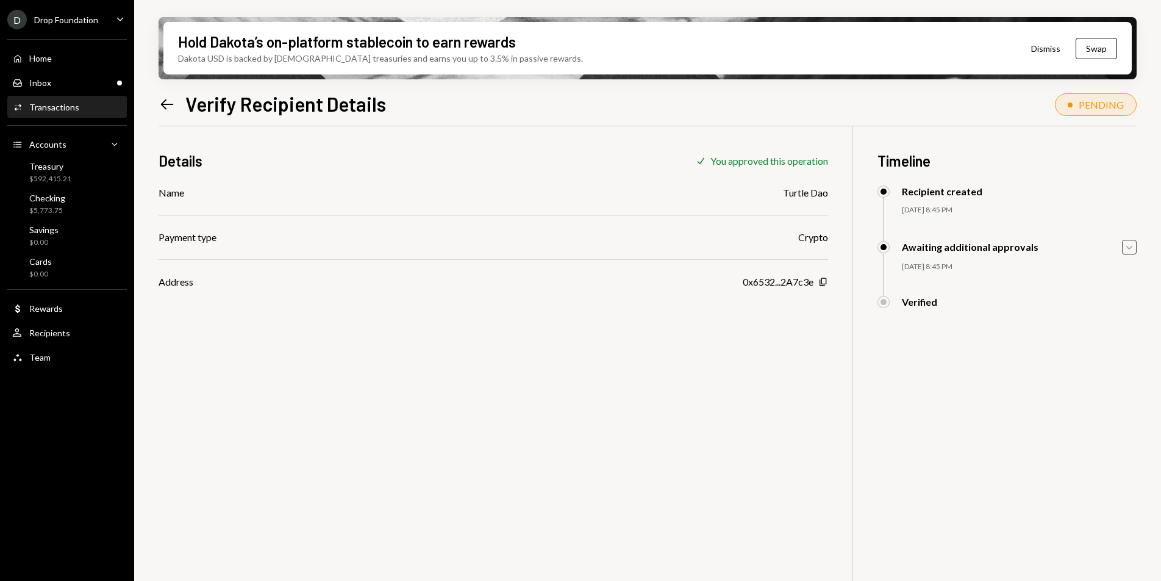
click at [1129, 249] on icon "Caret Down" at bounding box center [1129, 246] width 13 height 13
click at [1129, 249] on icon "Caret Up" at bounding box center [1129, 246] width 13 height 13
click at [73, 167] on div "Treasury $592,415.21" at bounding box center [67, 172] width 110 height 23
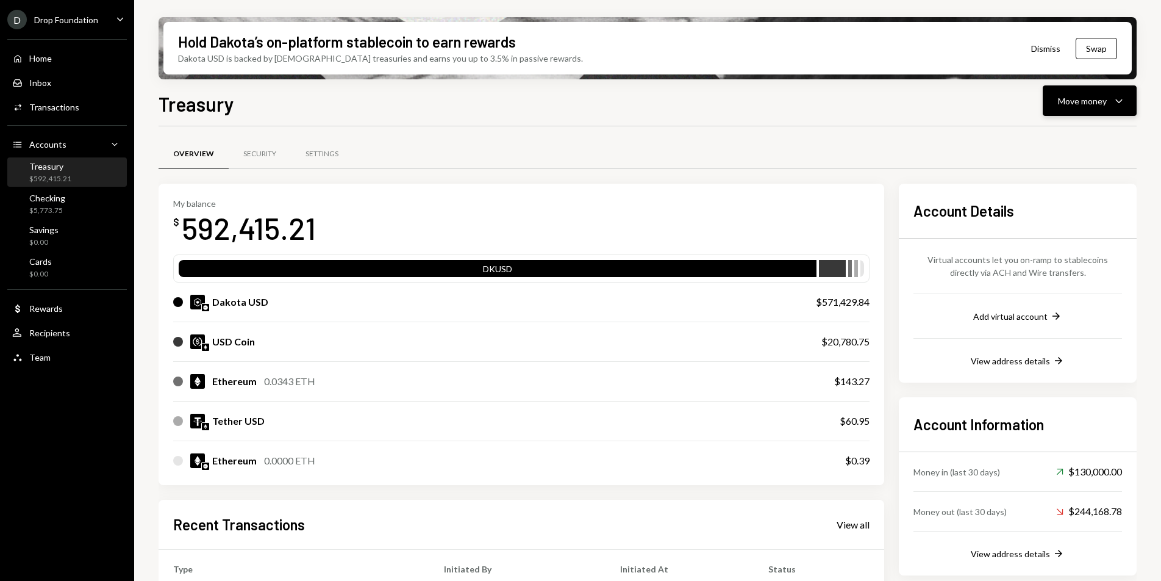
click at [1107, 98] on div "Move money Caret Down" at bounding box center [1089, 100] width 63 height 15
click at [1067, 134] on div "Send" at bounding box center [1080, 137] width 89 height 13
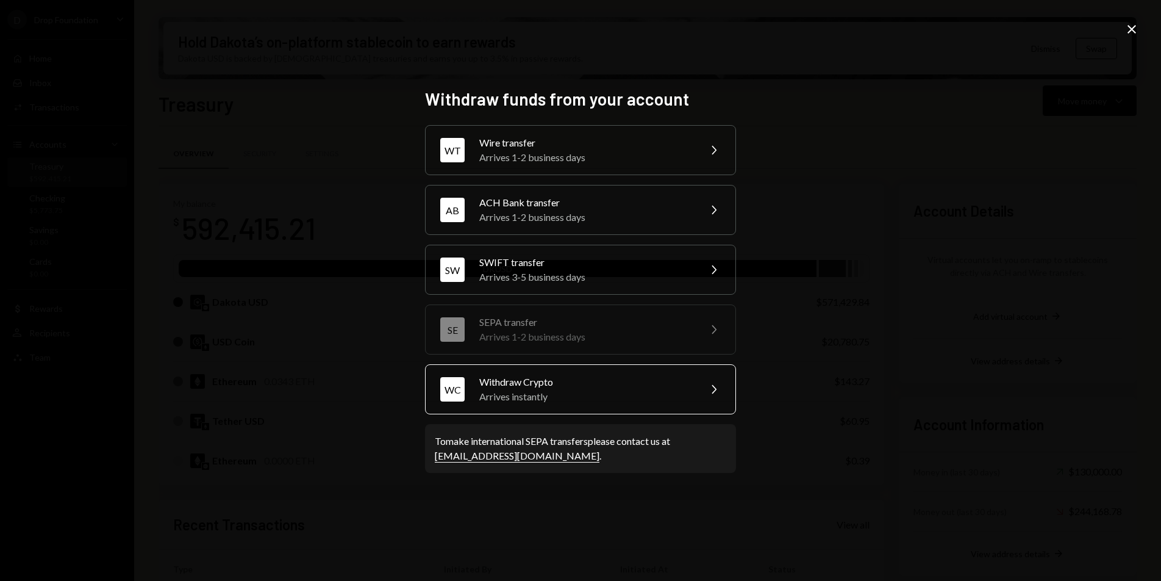
click at [601, 384] on div "Withdraw Crypto" at bounding box center [585, 381] width 212 height 15
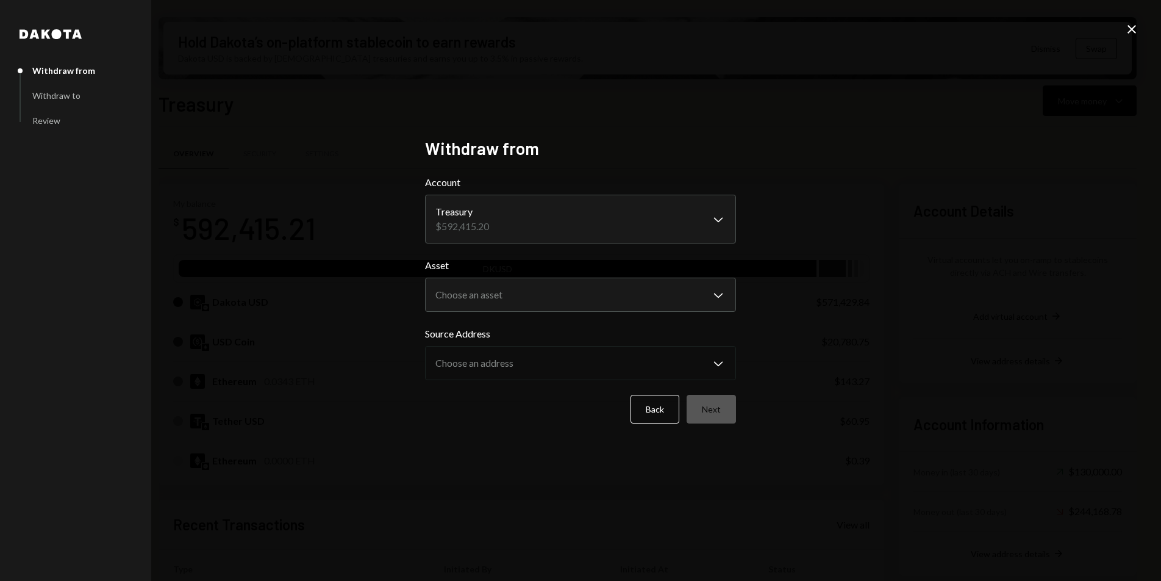
click at [1129, 32] on icon "Close" at bounding box center [1132, 29] width 15 height 15
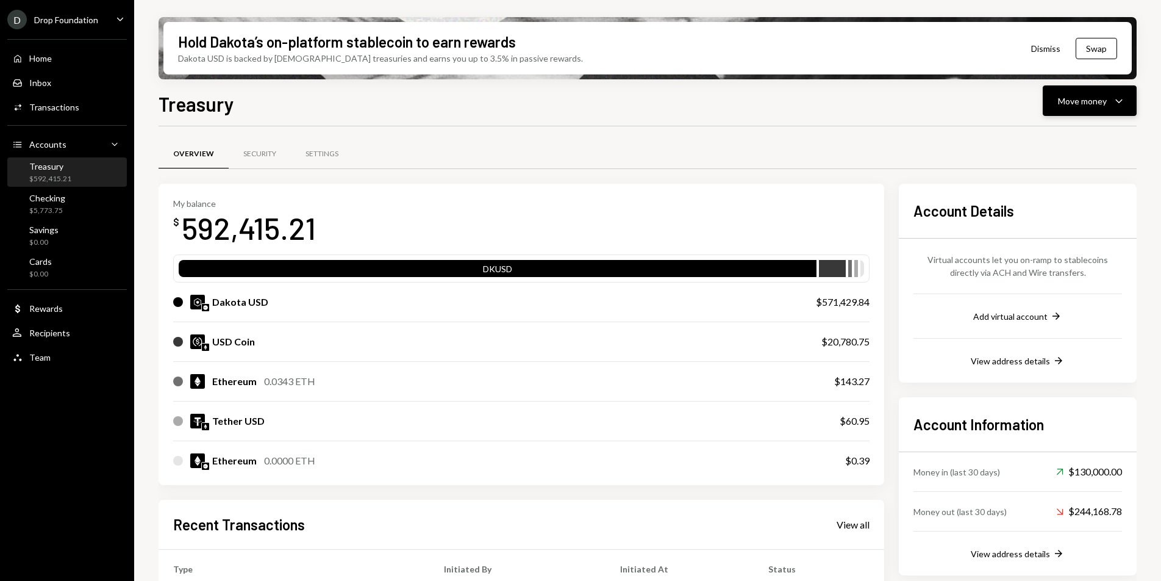
drag, startPoint x: 1116, startPoint y: 97, endPoint x: 1115, endPoint y: 103, distance: 6.2
click at [1116, 97] on icon "Caret Down" at bounding box center [1119, 100] width 15 height 15
click at [1067, 131] on div "Send" at bounding box center [1080, 137] width 89 height 13
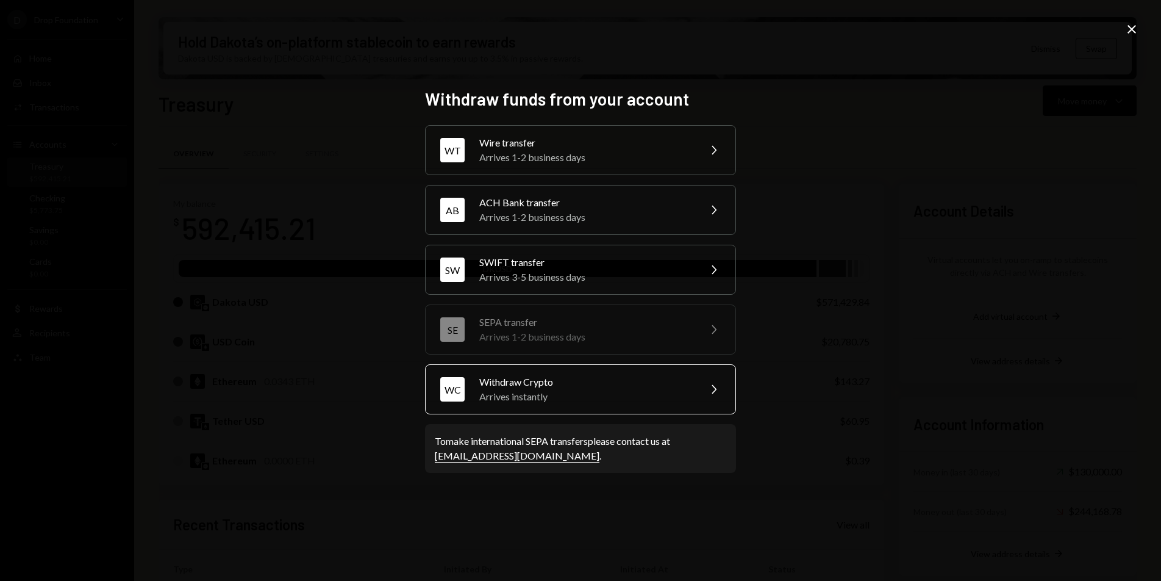
click at [662, 387] on div "Withdraw Crypto" at bounding box center [585, 381] width 212 height 15
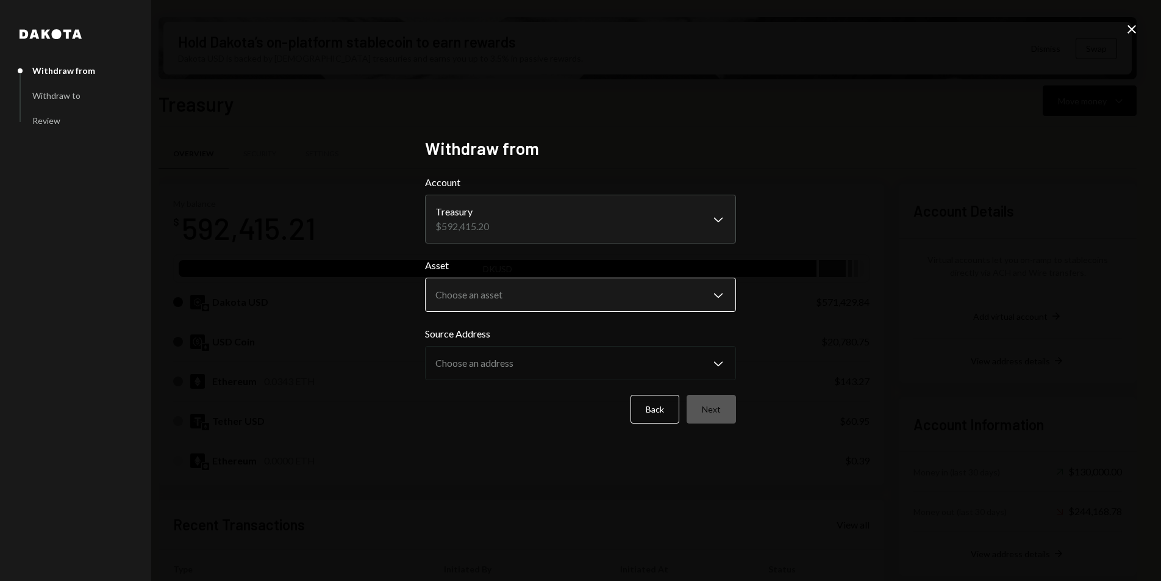
click at [503, 299] on body "D Drop Foundation Caret Down Home Home Inbox Inbox Activities Transactions Acco…" at bounding box center [580, 290] width 1161 height 581
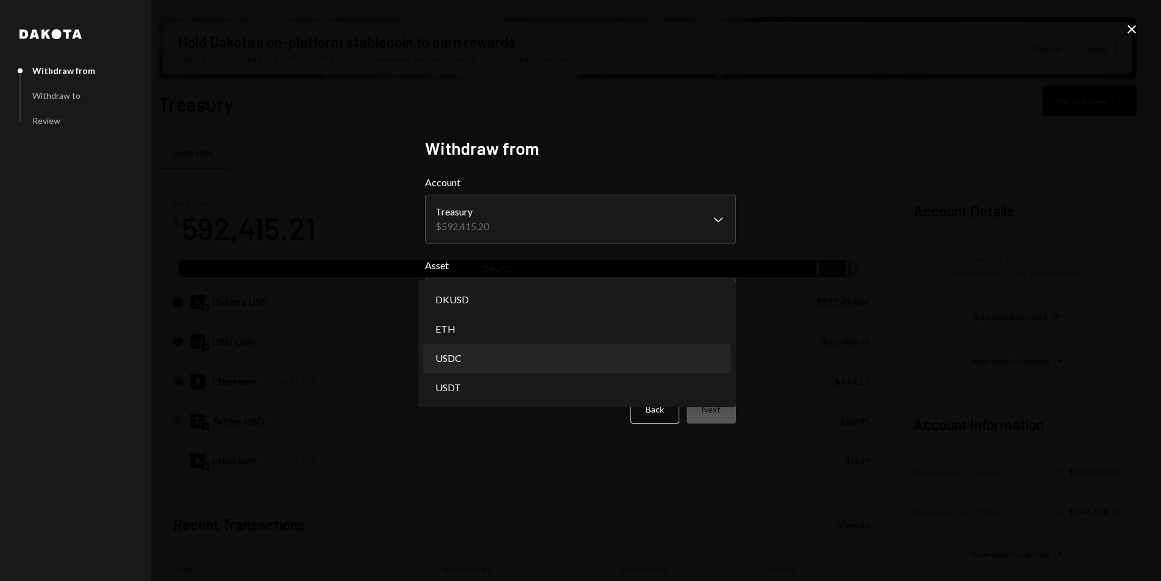
select select "****"
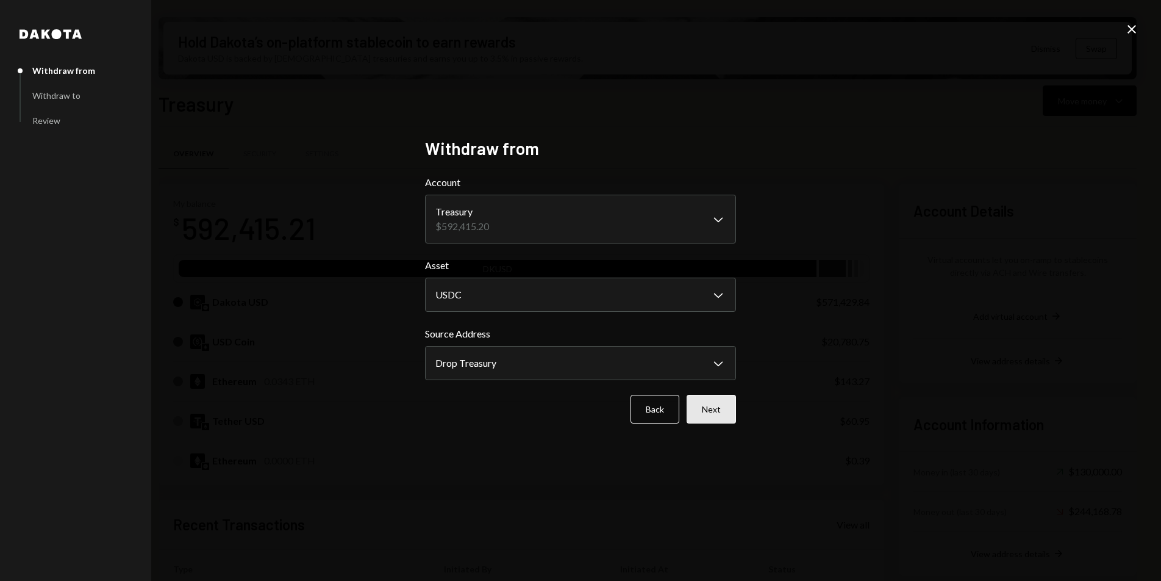
click at [708, 409] on button "Next" at bounding box center [711, 409] width 49 height 29
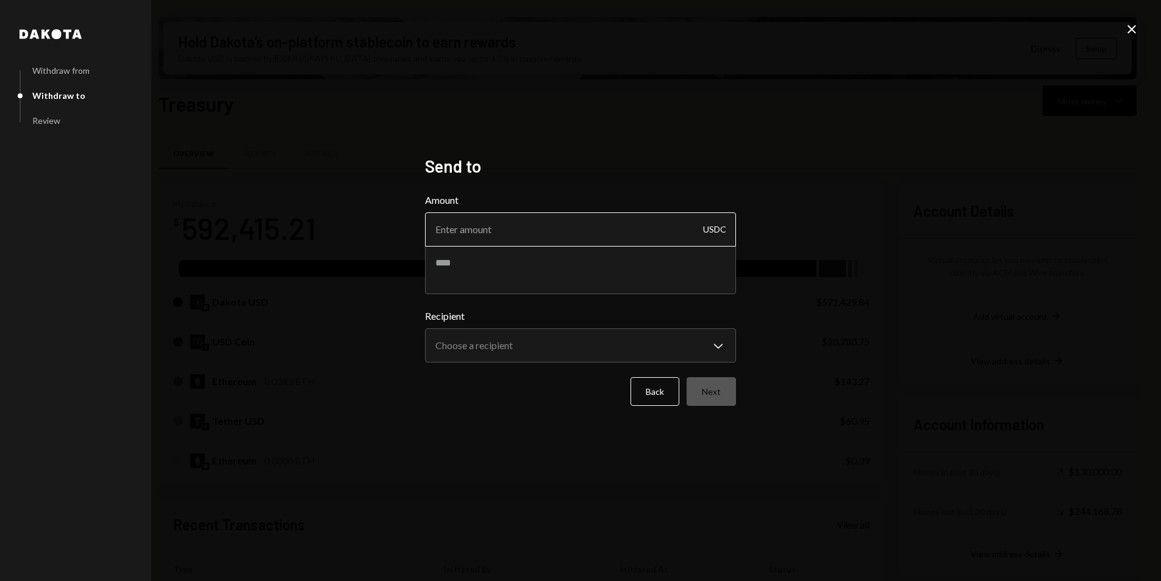
click at [561, 238] on input "Amount" at bounding box center [580, 229] width 311 height 34
type input "10"
click at [568, 259] on textarea at bounding box center [580, 269] width 311 height 49
click at [590, 265] on textarea "**********" at bounding box center [580, 269] width 311 height 49
type textarea "**********"
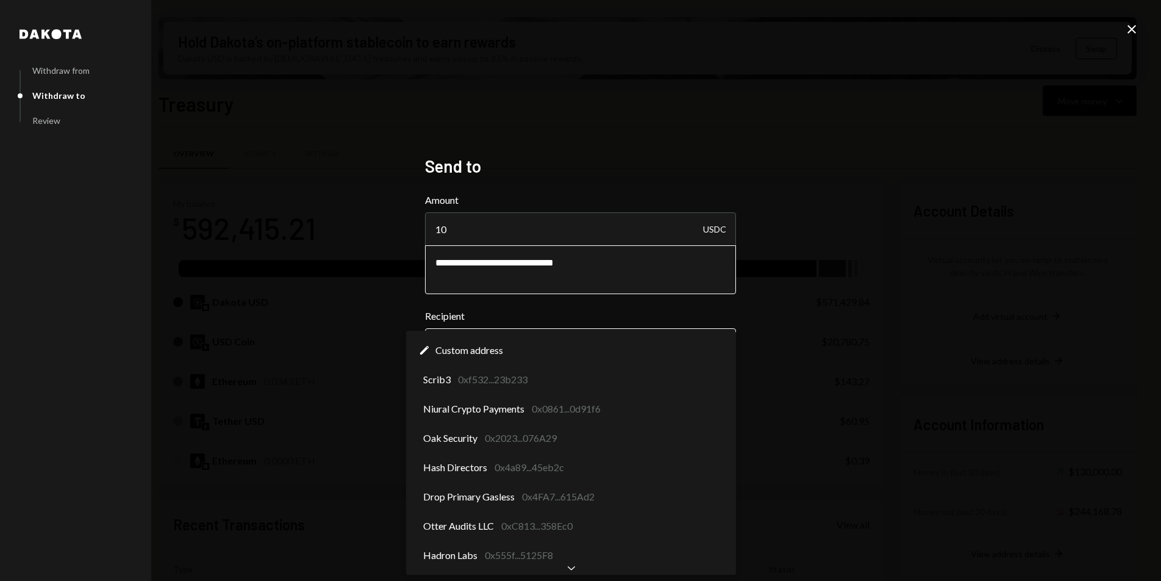
click at [571, 334] on body "D Drop Foundation Caret Down Home Home Inbox Inbox Activities Transactions Acco…" at bounding box center [580, 290] width 1161 height 581
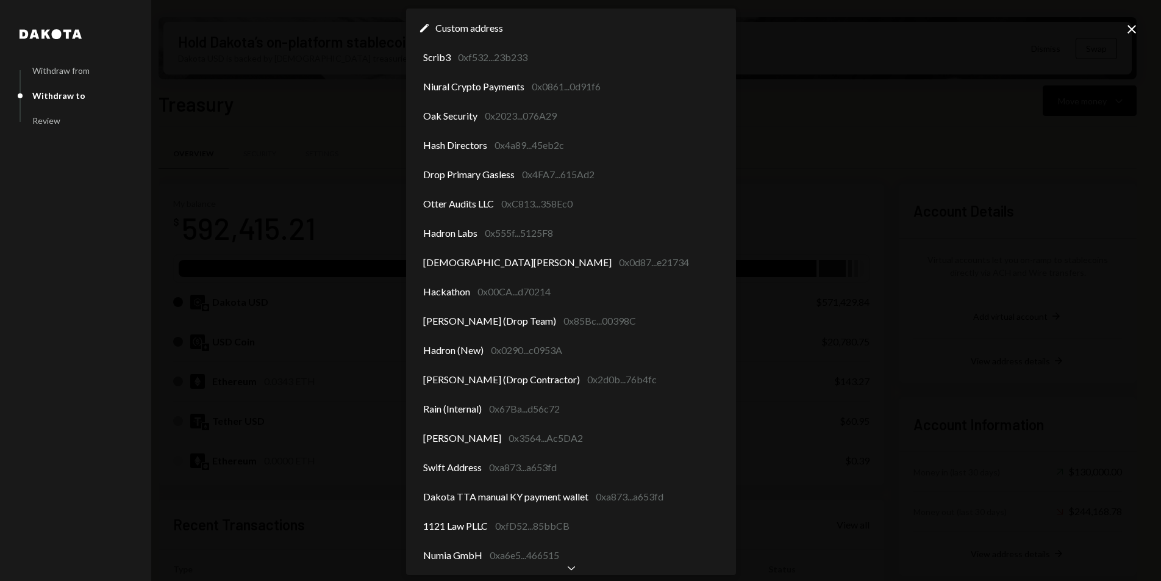
scroll to position [71, 0]
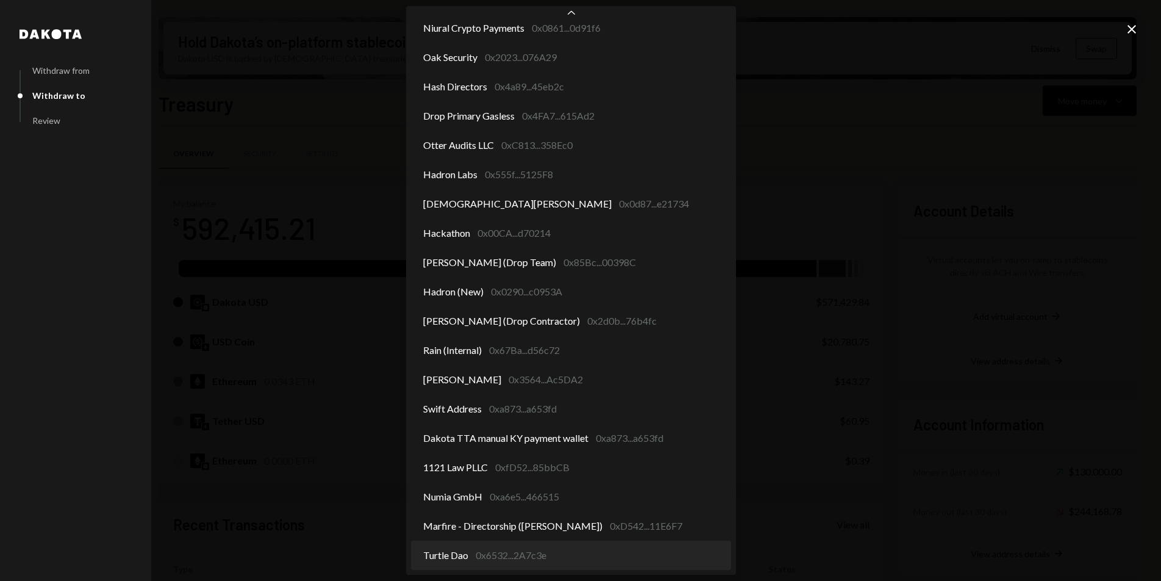
select select "**********"
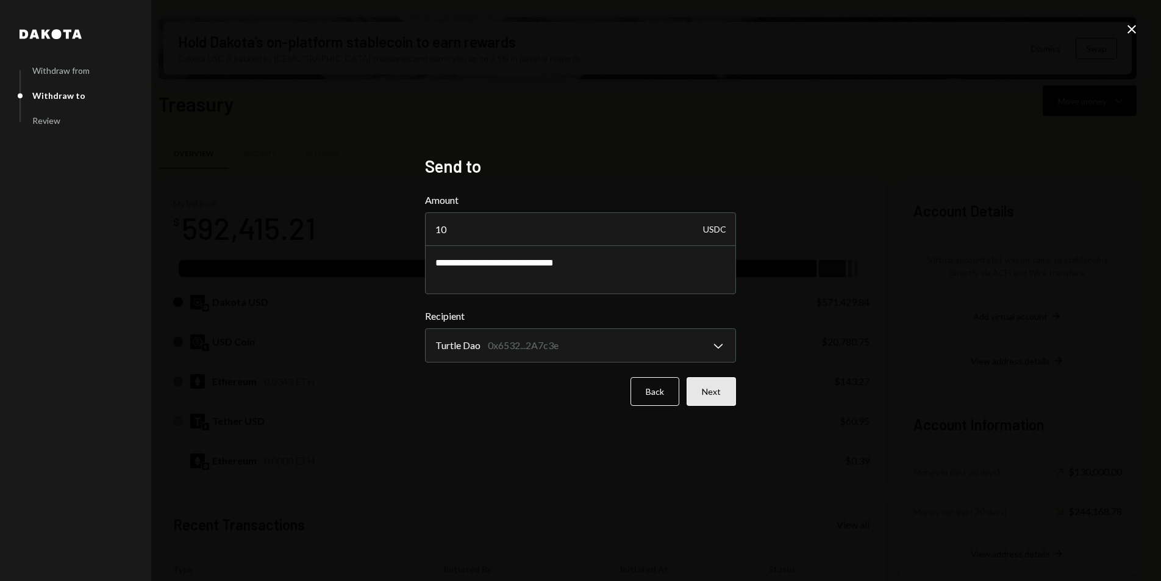
click at [718, 400] on button "Next" at bounding box center [711, 391] width 49 height 29
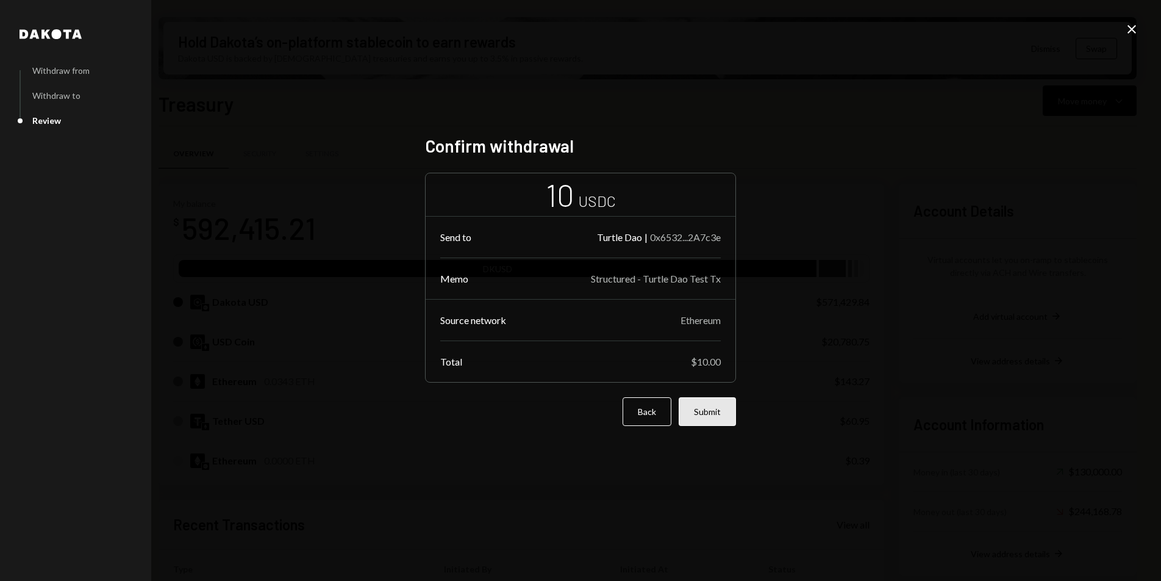
click at [724, 415] on button "Submit" at bounding box center [707, 411] width 57 height 29
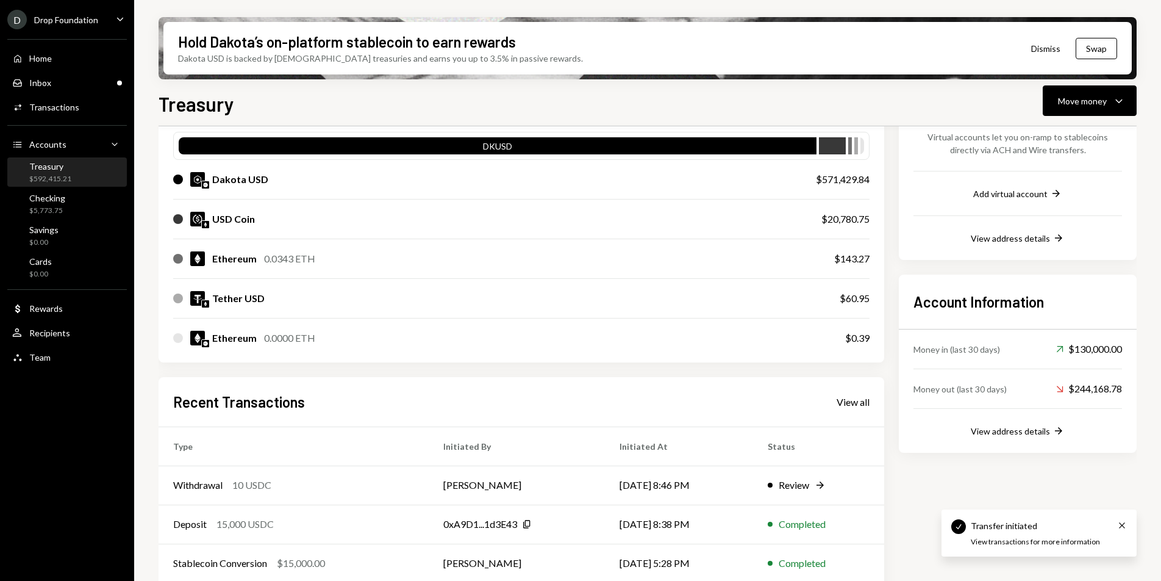
scroll to position [213, 0]
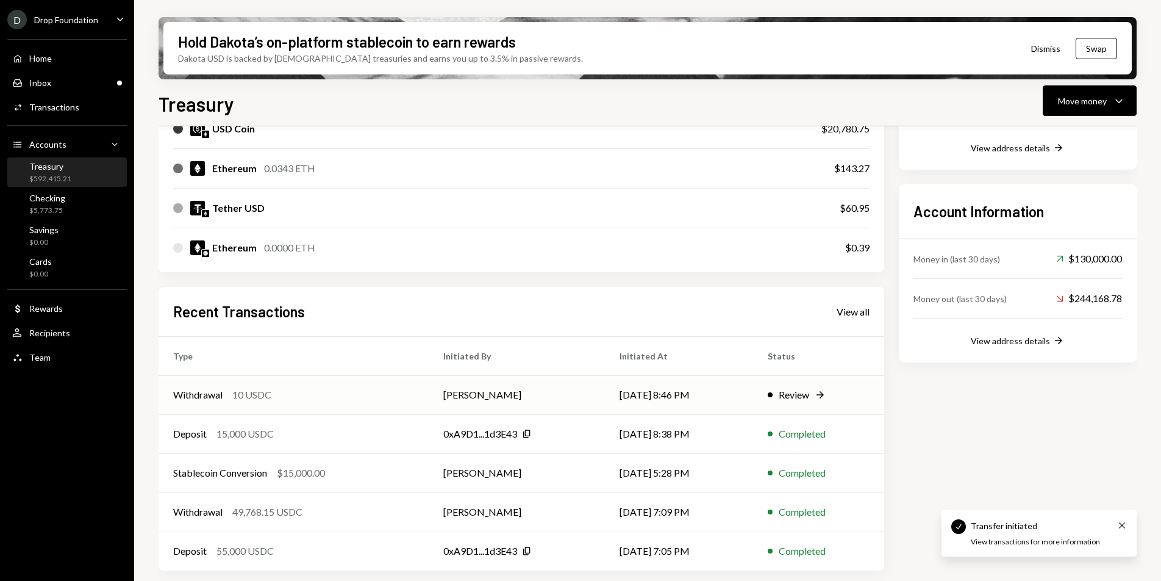
click at [429, 395] on td "[PERSON_NAME]" at bounding box center [517, 394] width 176 height 39
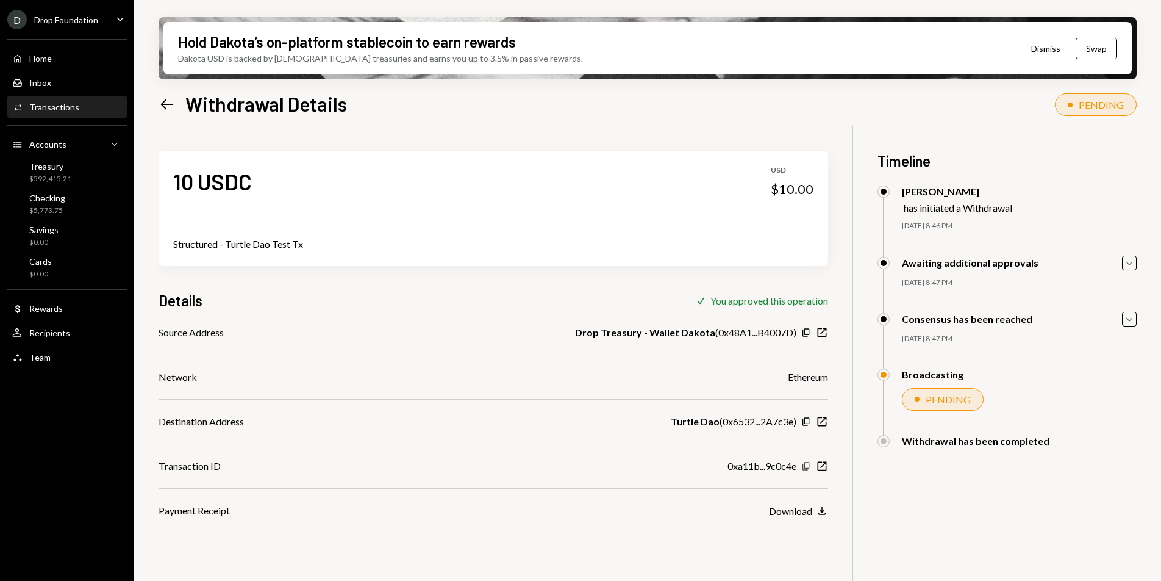
click at [808, 467] on icon "Copy" at bounding box center [806, 466] width 10 height 10
click at [808, 423] on icon "button" at bounding box center [806, 421] width 7 height 8
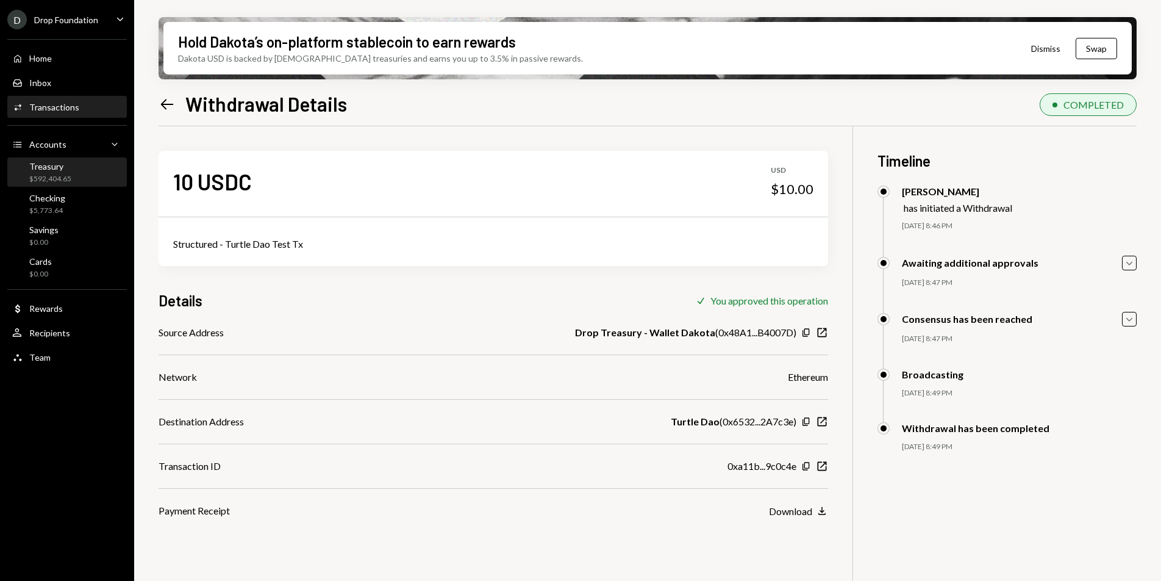
click at [71, 171] on div "Treasury $592,404.65" at bounding box center [67, 172] width 110 height 23
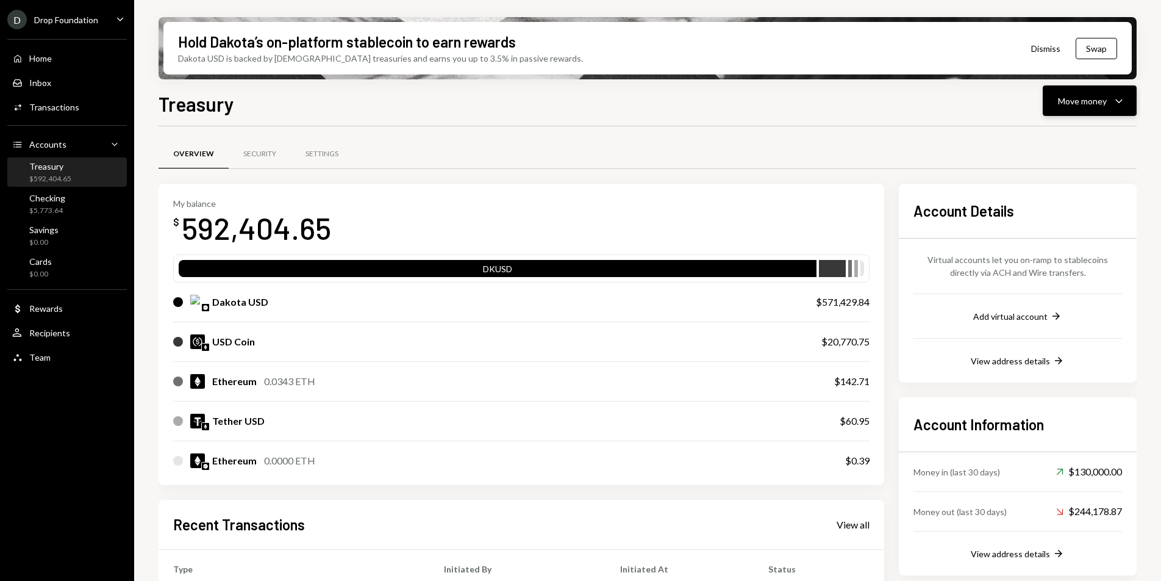
click at [1082, 111] on button "Move money Caret Down" at bounding box center [1090, 100] width 94 height 30
click at [1050, 192] on div "Deposit" at bounding box center [1080, 192] width 89 height 13
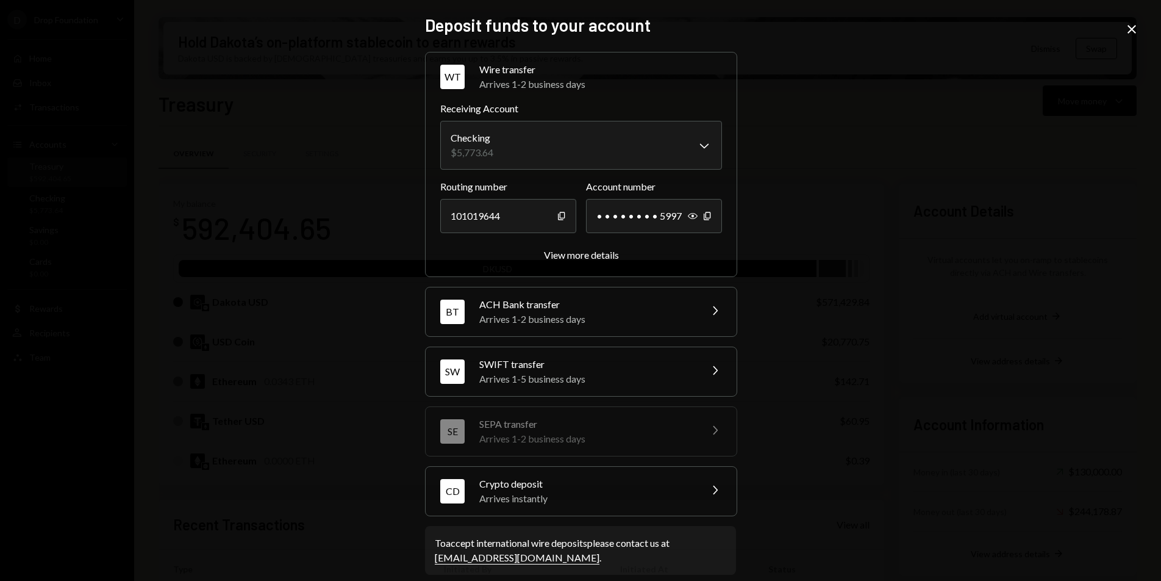
click at [1125, 30] on icon "Close" at bounding box center [1132, 29] width 15 height 15
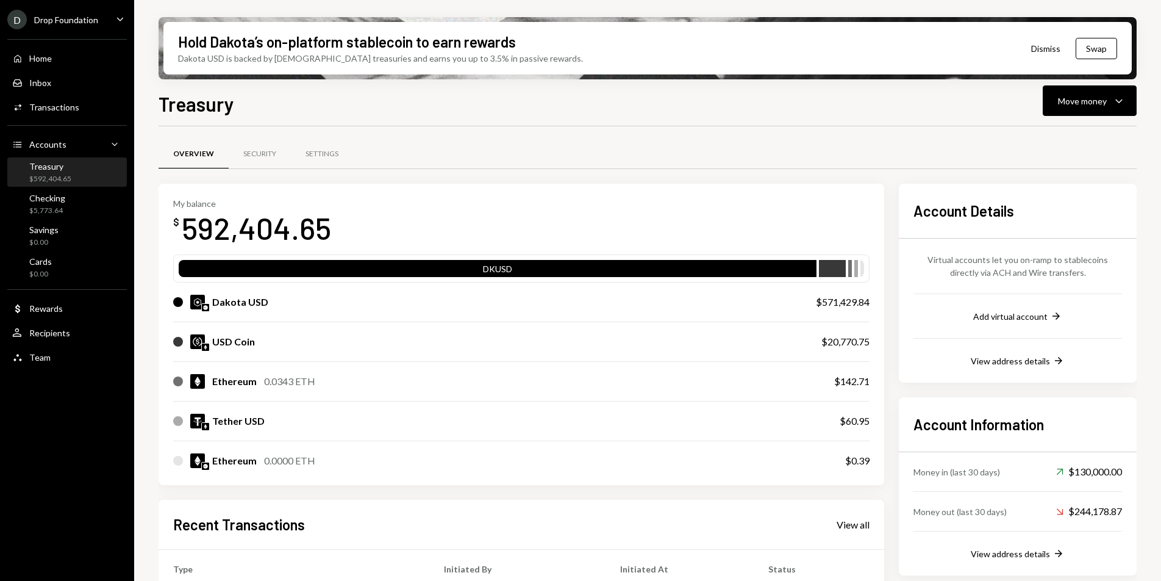
click at [1096, 77] on div "Hold Dakota’s on-platform stablecoin to earn rewards Dakota USD is backed by U.…" at bounding box center [648, 48] width 978 height 62
click at [1097, 96] on div "Move money" at bounding box center [1082, 101] width 49 height 13
click at [1076, 135] on div "Send" at bounding box center [1080, 137] width 89 height 13
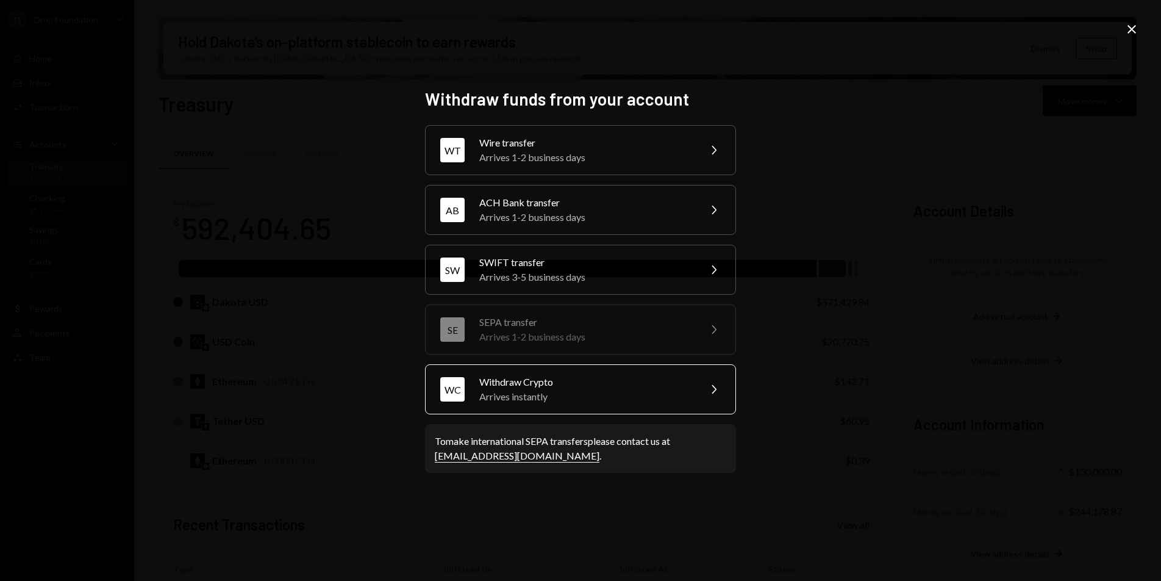
click at [656, 390] on div "Arrives instantly" at bounding box center [585, 396] width 212 height 15
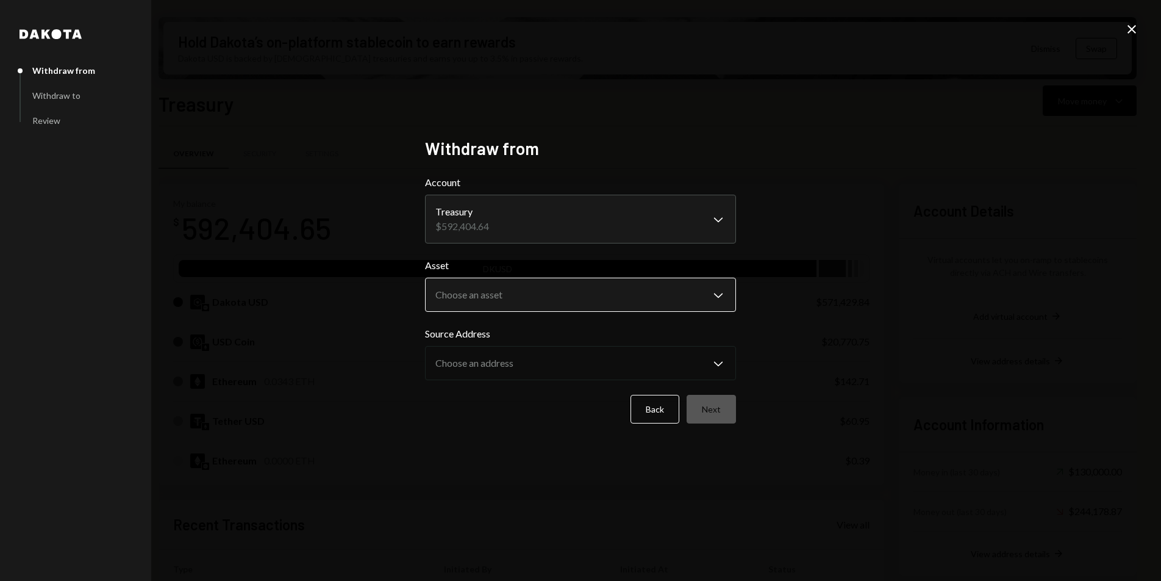
click at [581, 288] on body "D Drop Foundation Caret Down Home Home Inbox Inbox Activities Transactions Acco…" at bounding box center [580, 290] width 1161 height 581
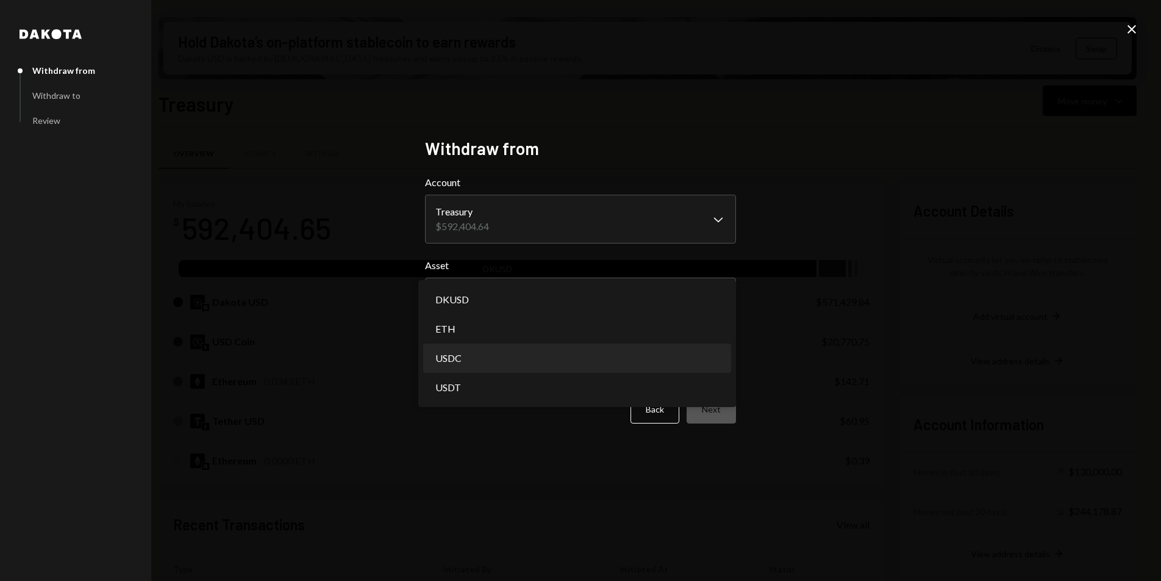
select select "****"
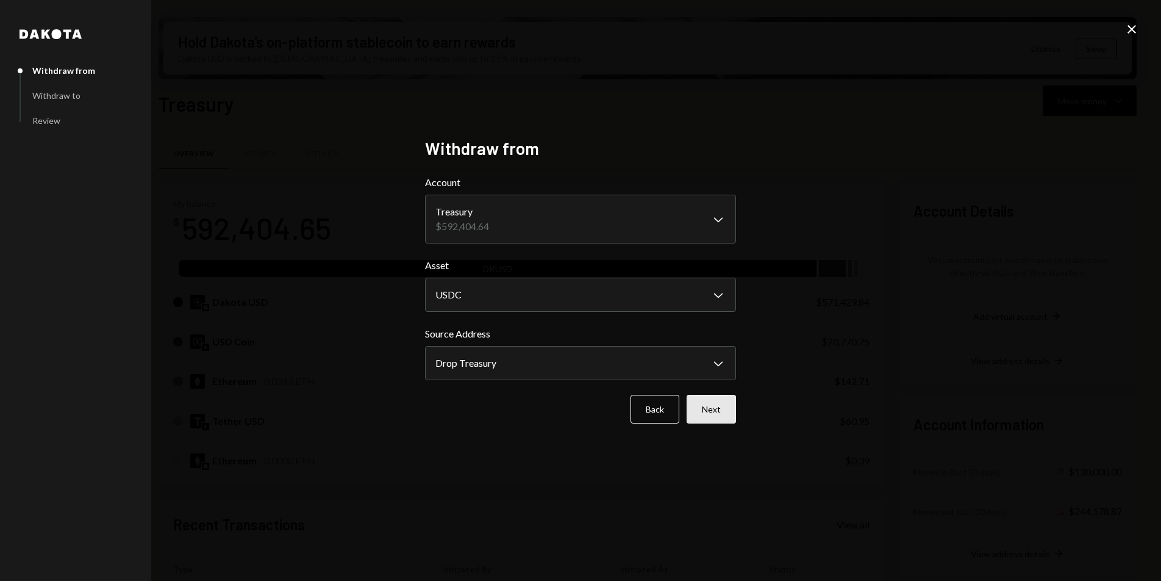
click at [695, 412] on button "Next" at bounding box center [711, 409] width 49 height 29
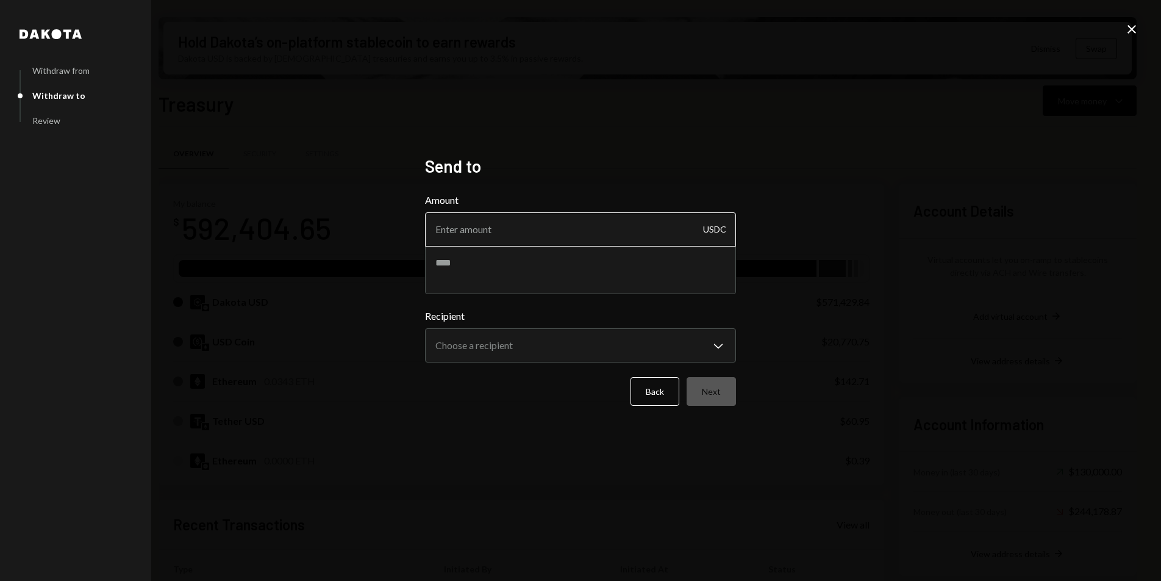
click at [508, 229] on input "Amount" at bounding box center [580, 229] width 311 height 34
type input "19990"
click at [556, 257] on textarea at bounding box center [580, 269] width 311 height 49
type textarea "*"
type textarea "**********"
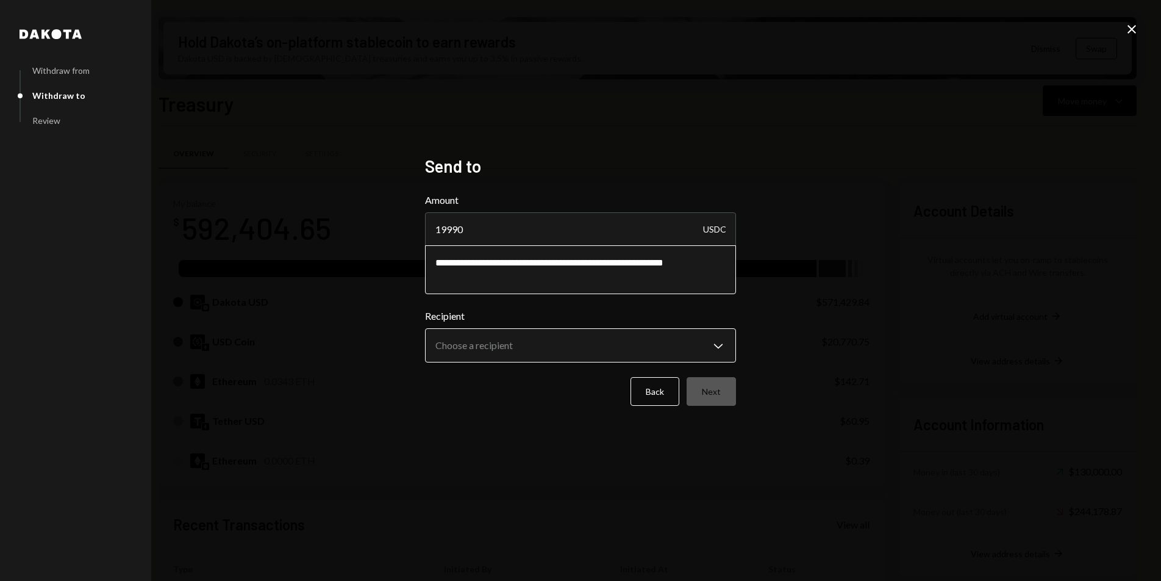
click at [569, 358] on body "D Drop Foundation Caret Down Home Home Inbox Inbox Activities Transactions Acco…" at bounding box center [580, 290] width 1161 height 581
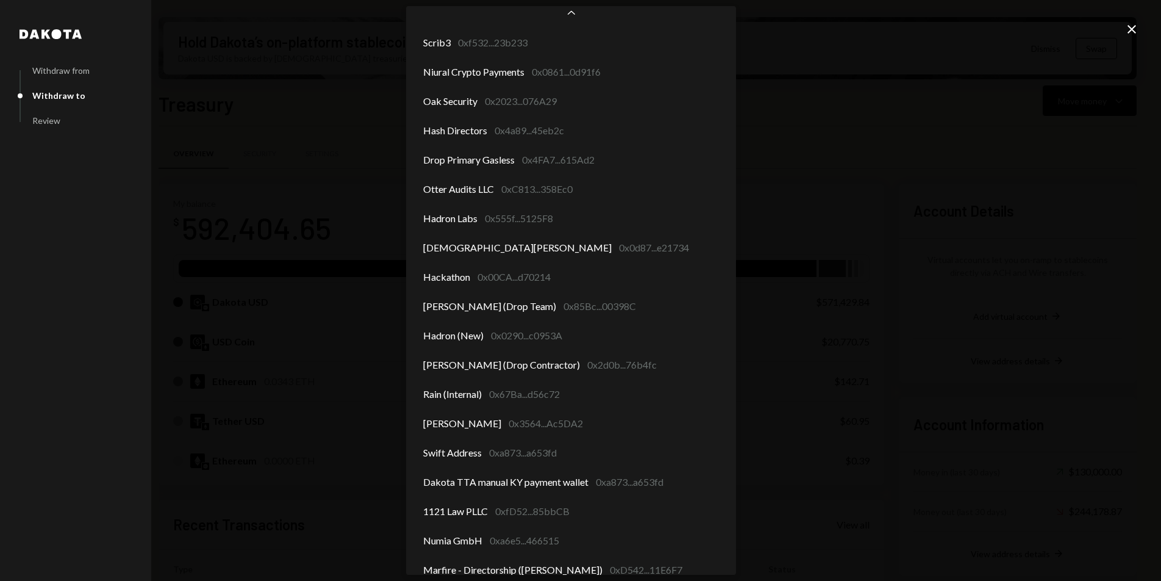
scroll to position [71, 0]
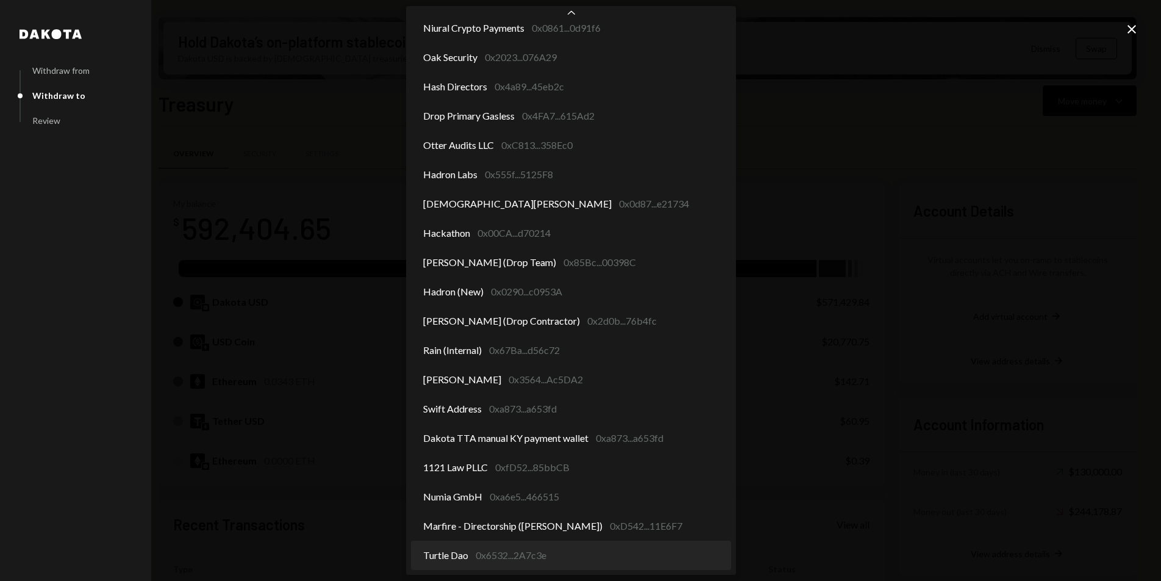
select select "**********"
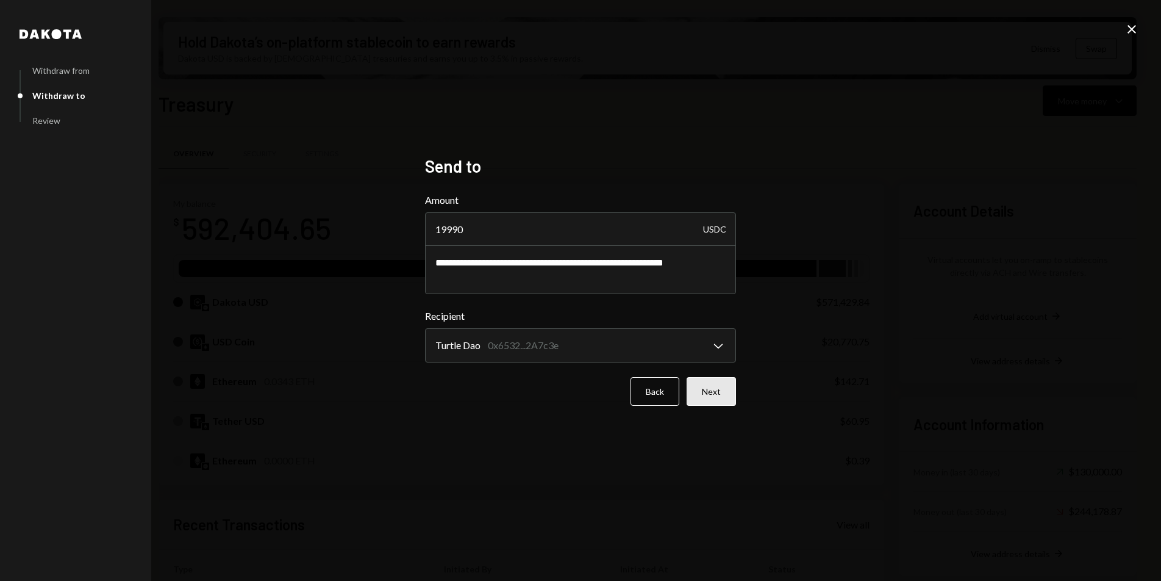
click at [707, 389] on button "Next" at bounding box center [711, 391] width 49 height 29
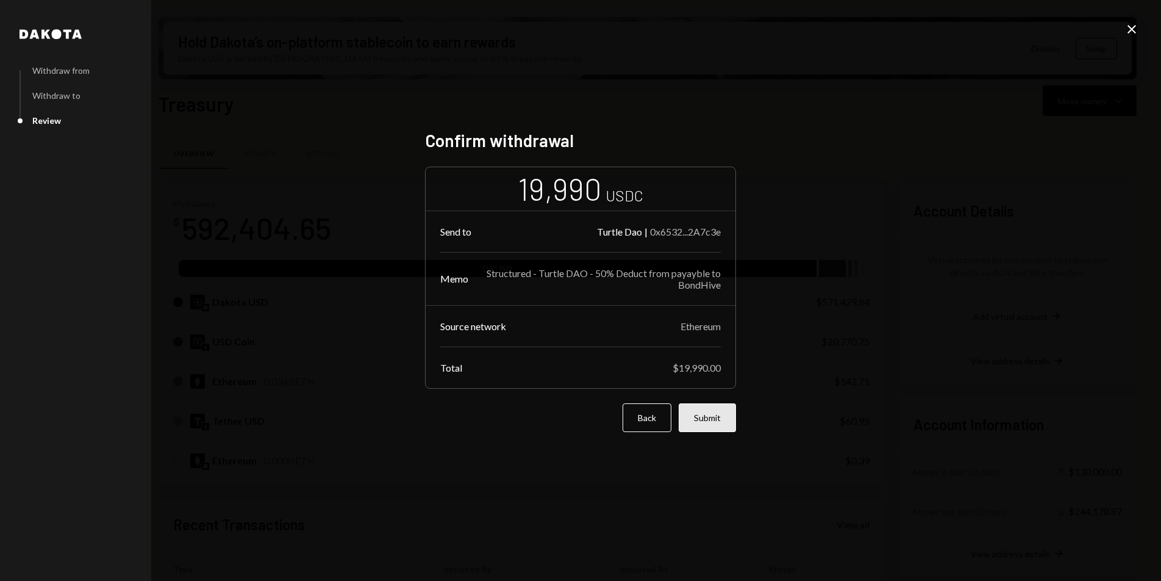
click at [717, 421] on button "Submit" at bounding box center [707, 417] width 57 height 29
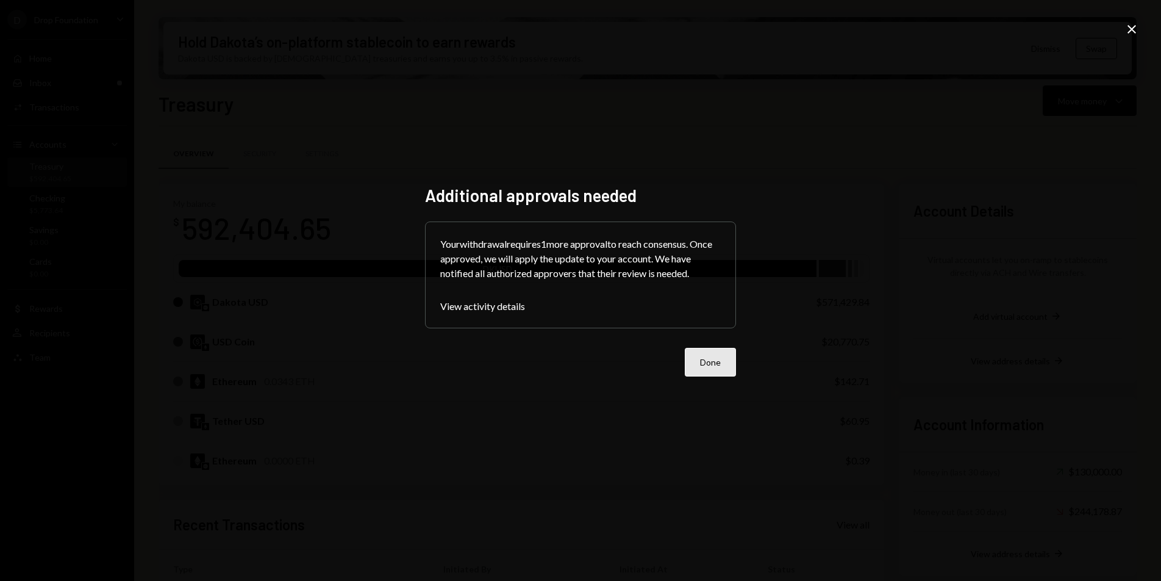
click at [706, 365] on button "Done" at bounding box center [710, 362] width 51 height 29
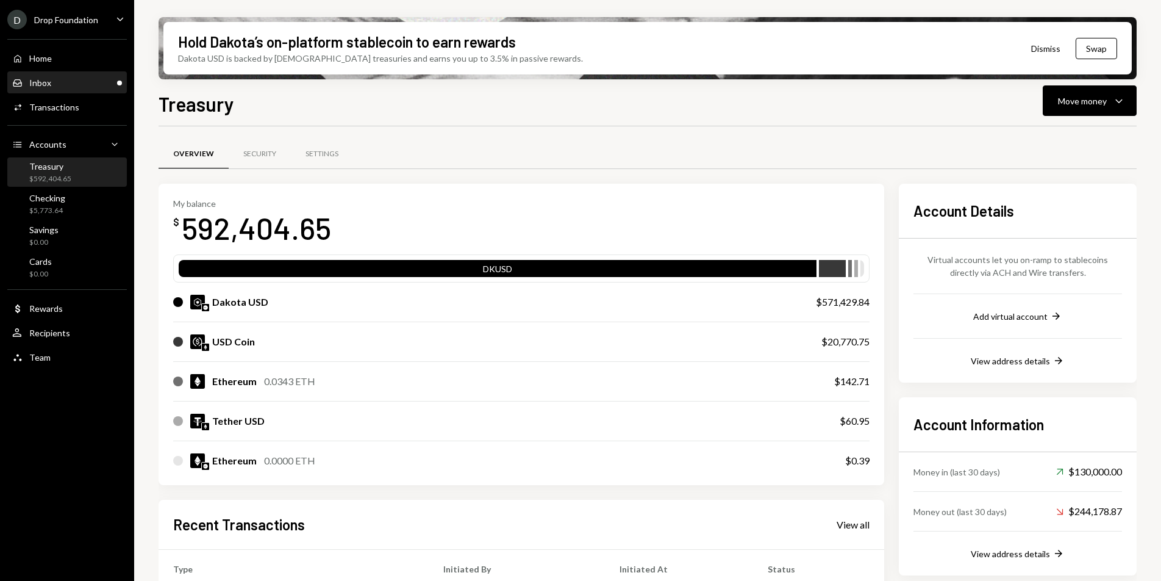
click at [55, 74] on div "Inbox Inbox" at bounding box center [67, 83] width 110 height 21
